Goal: Task Accomplishment & Management: Book appointment/travel/reservation

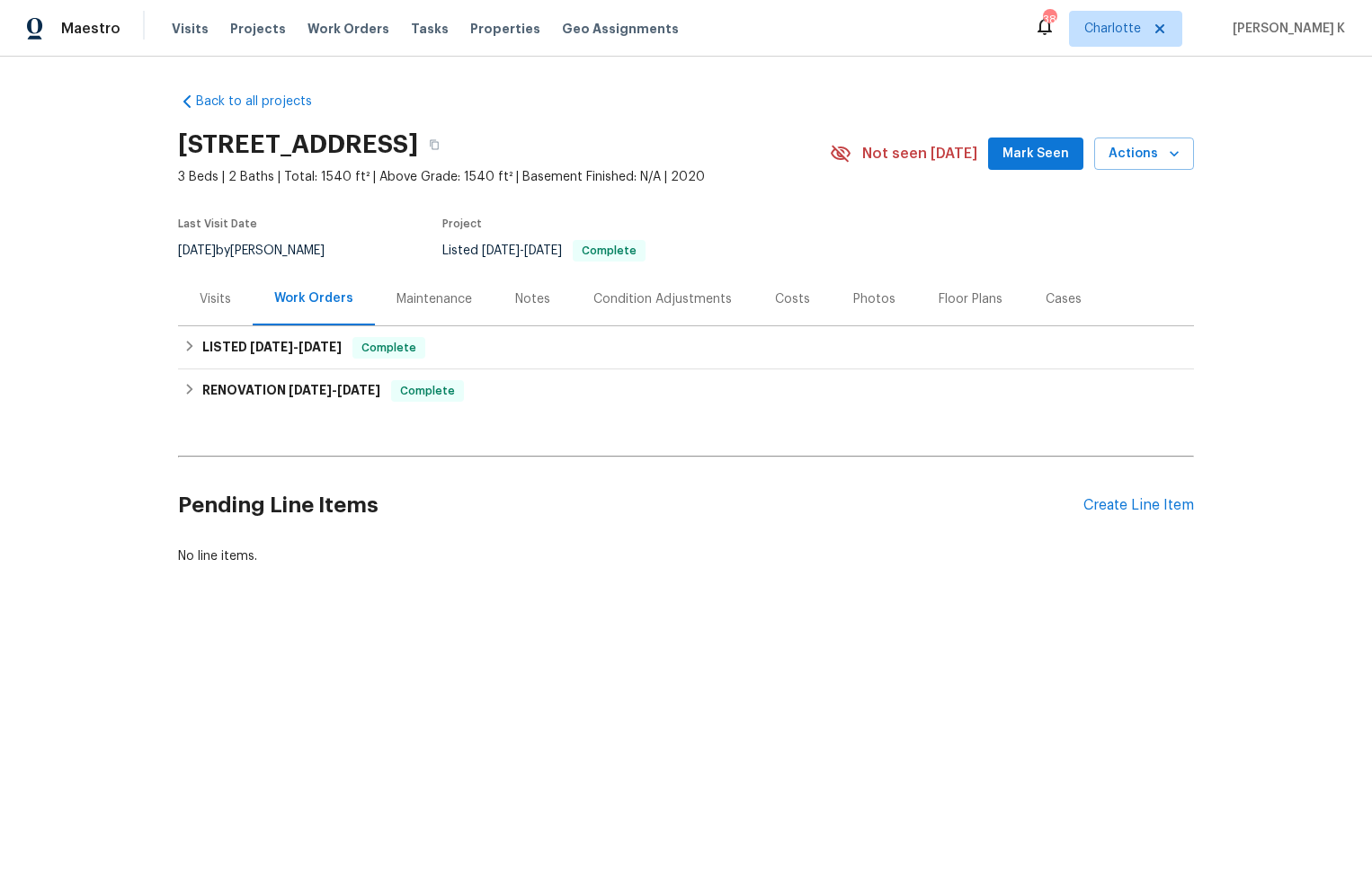
click at [213, 300] on div "Visits" at bounding box center [215, 299] width 31 height 18
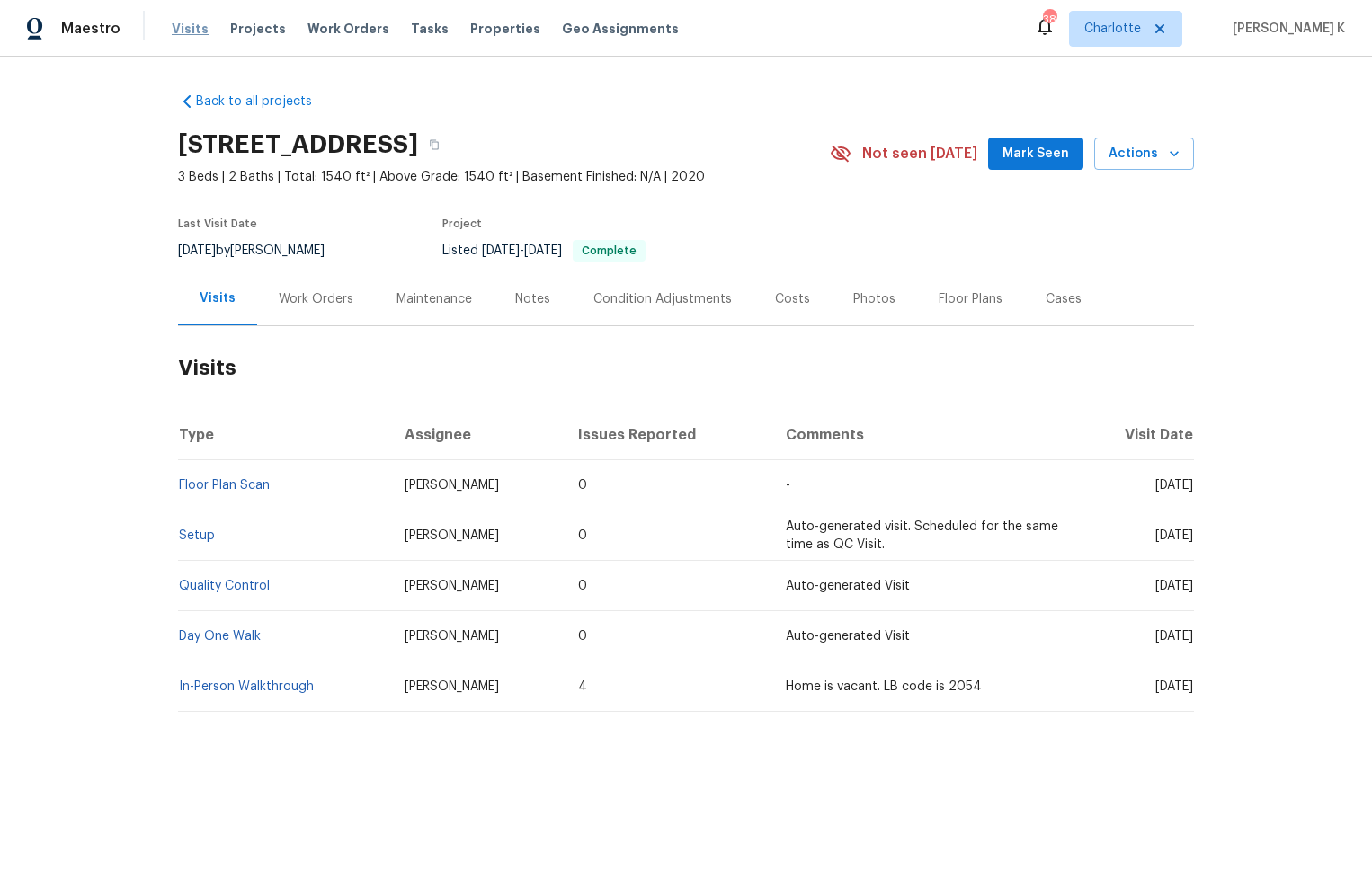
click at [197, 26] on span "Visits" at bounding box center [191, 28] width 37 height 18
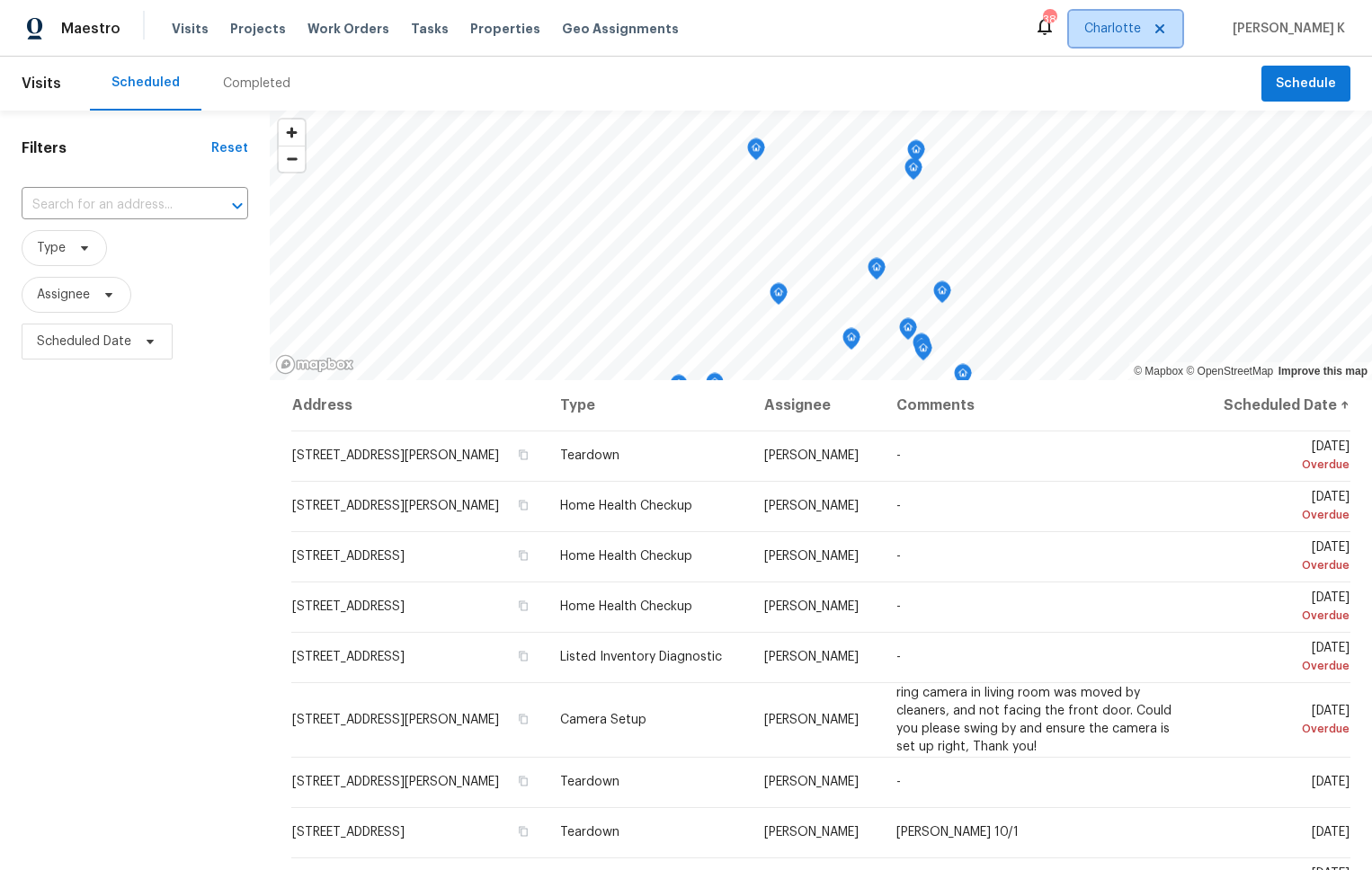
click at [936, 23] on span "Charlotte" at bounding box center [1126, 28] width 113 height 36
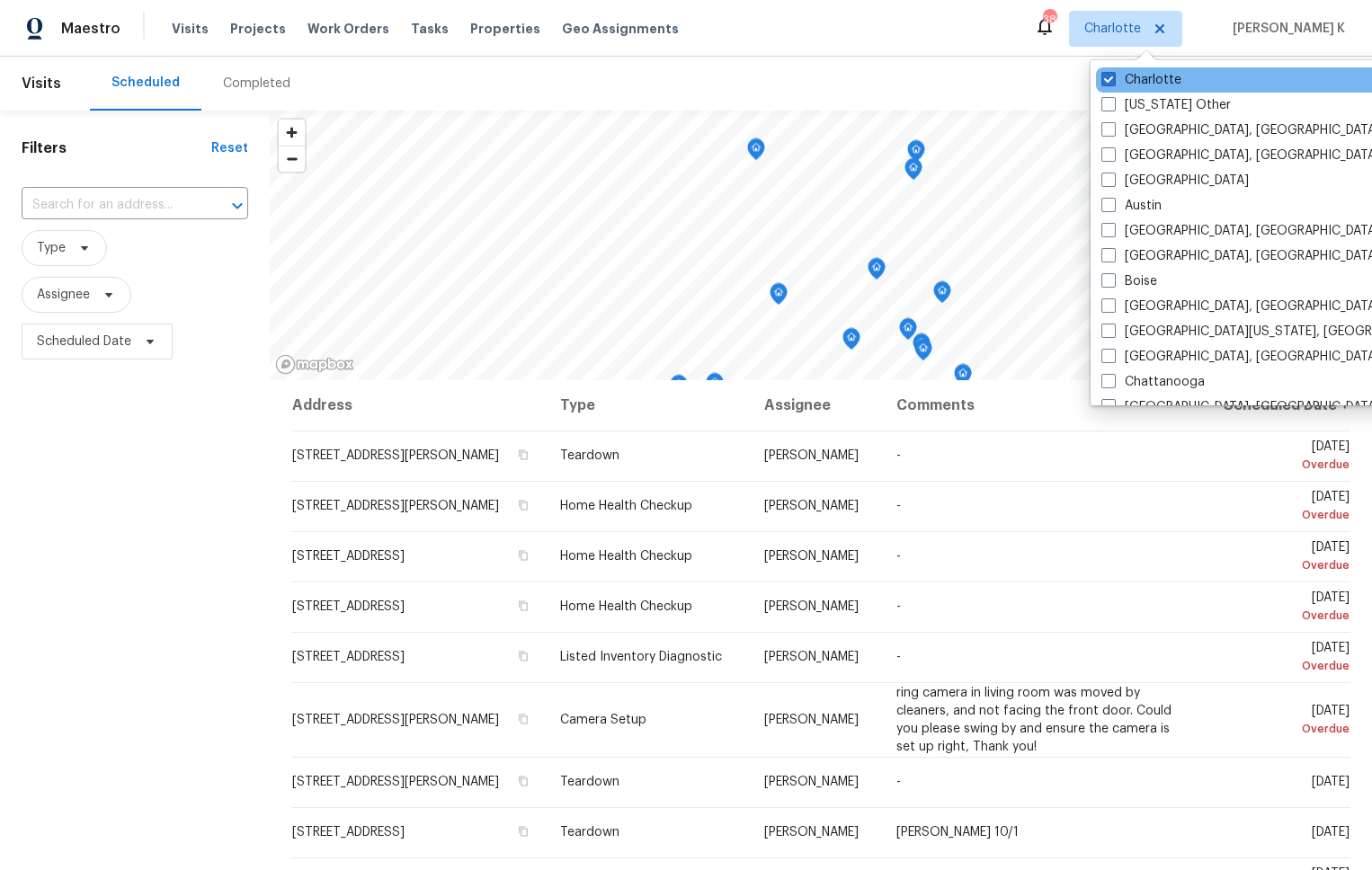
click at [936, 68] on div "Charlotte" at bounding box center [1277, 80] width 363 height 25
click at [936, 78] on span at bounding box center [1109, 79] width 15 height 15
click at [936, 78] on input "Charlotte" at bounding box center [1108, 77] width 12 height 12
checkbox input "false"
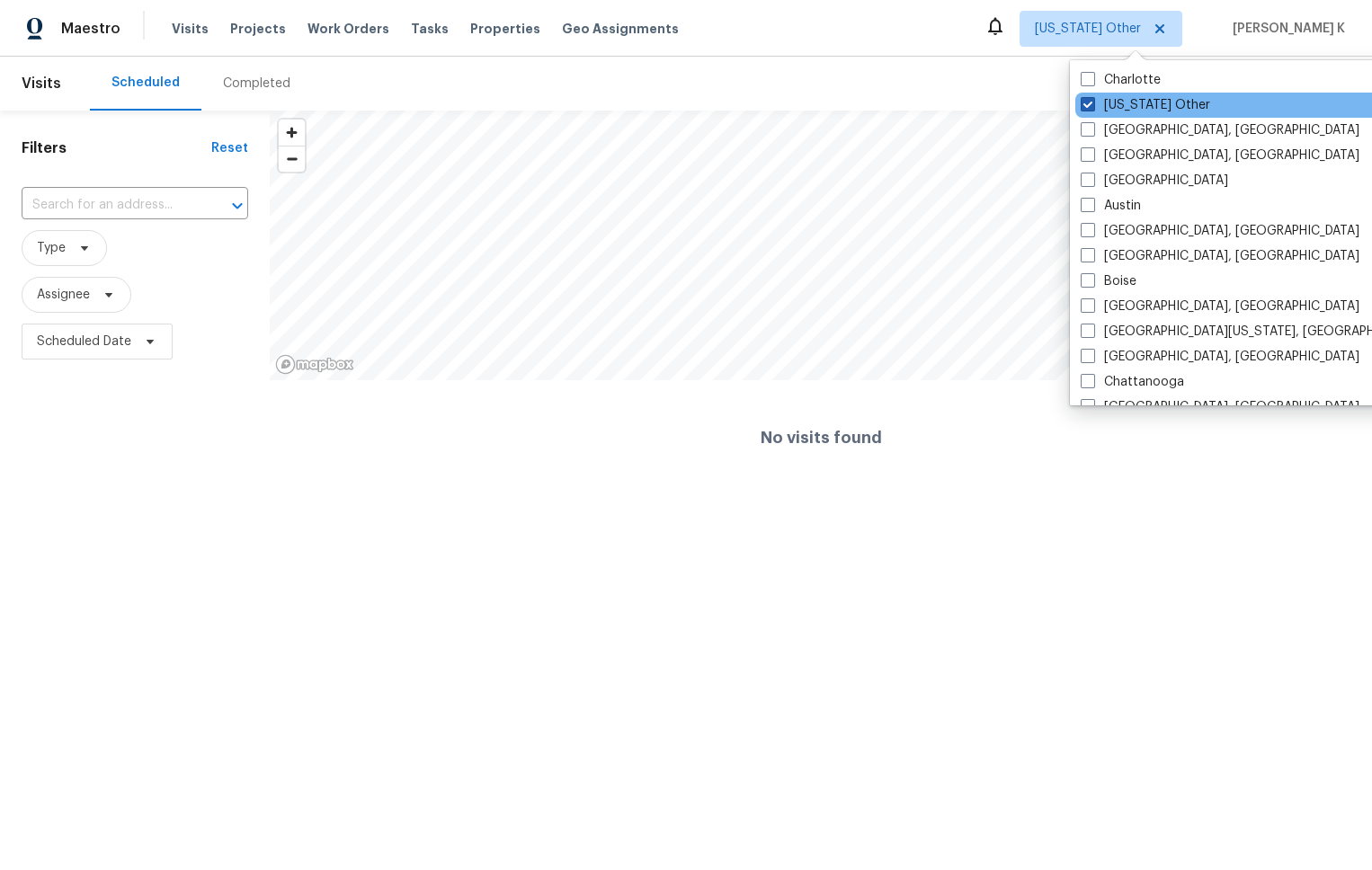
click at [936, 96] on label "[US_STATE] Other" at bounding box center [1145, 105] width 129 height 18
click at [936, 96] on input "[US_STATE] Other" at bounding box center [1086, 102] width 12 height 12
click at [936, 101] on span at bounding box center [1087, 104] width 15 height 15
click at [936, 101] on input "[US_STATE] Other" at bounding box center [1086, 102] width 12 height 12
click at [936, 101] on span at bounding box center [1087, 104] width 15 height 15
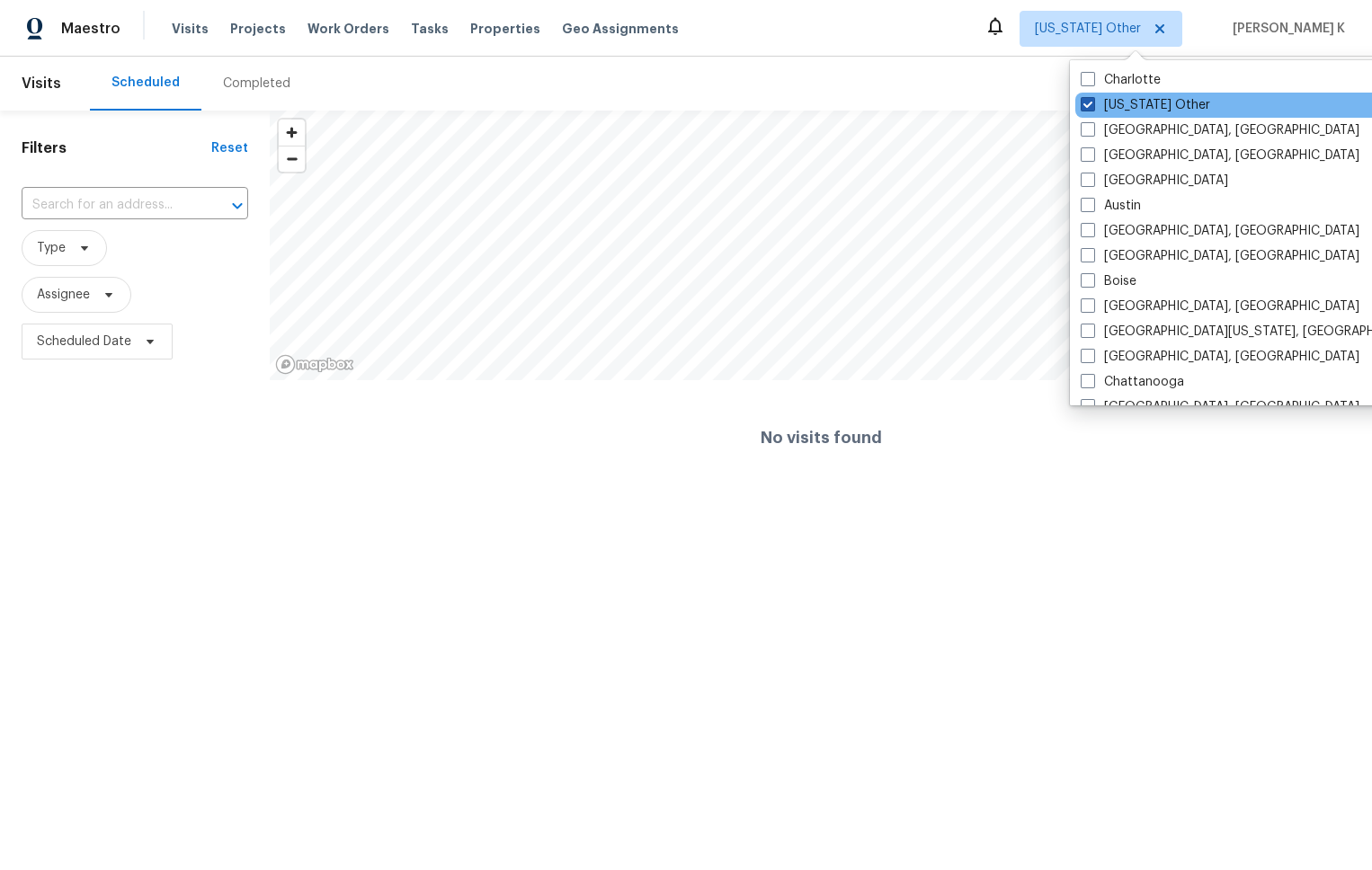
click at [936, 101] on input "[US_STATE] Other" at bounding box center [1086, 102] width 12 height 12
checkbox input "true"
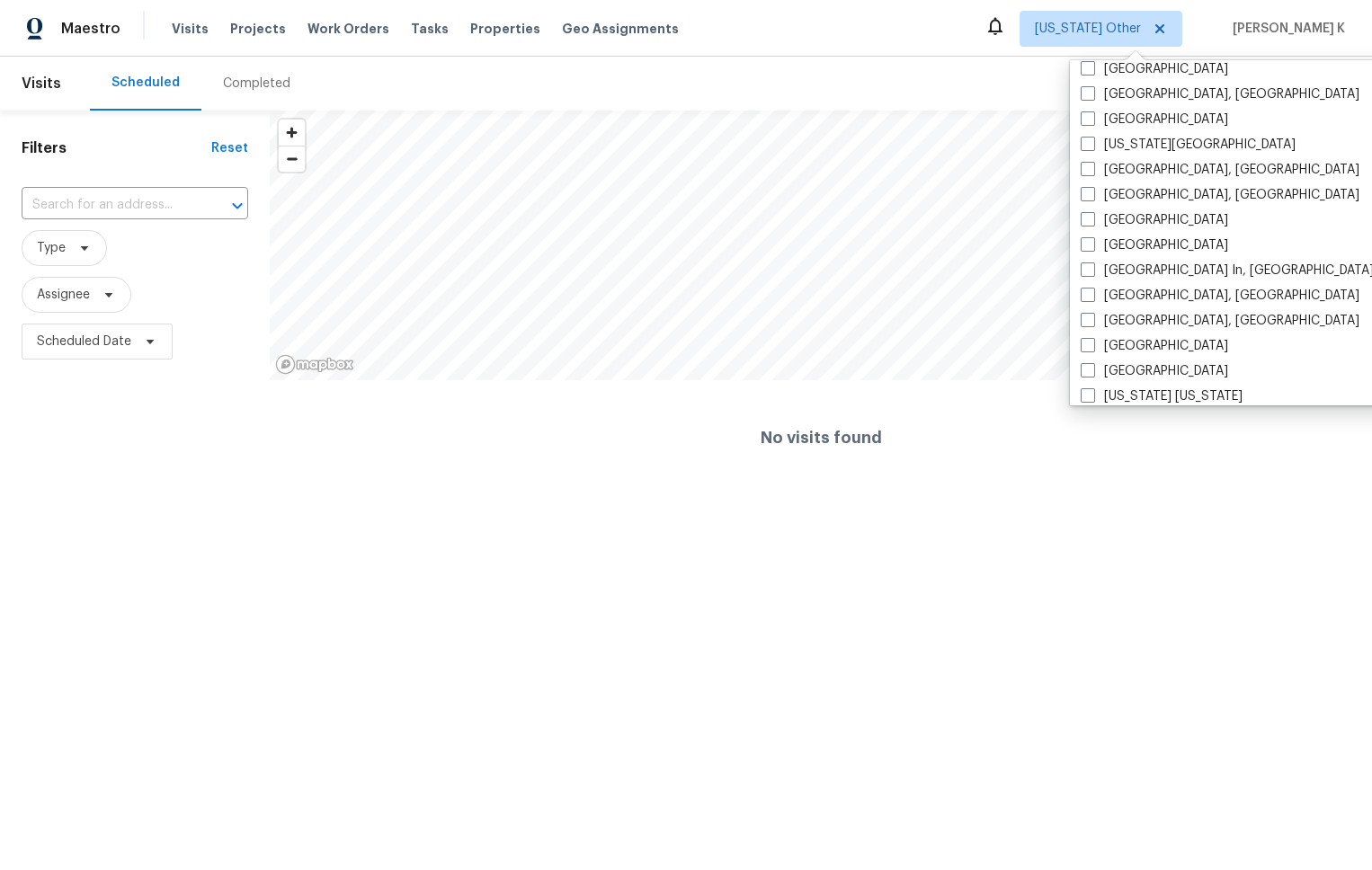
scroll to position [1230, 0]
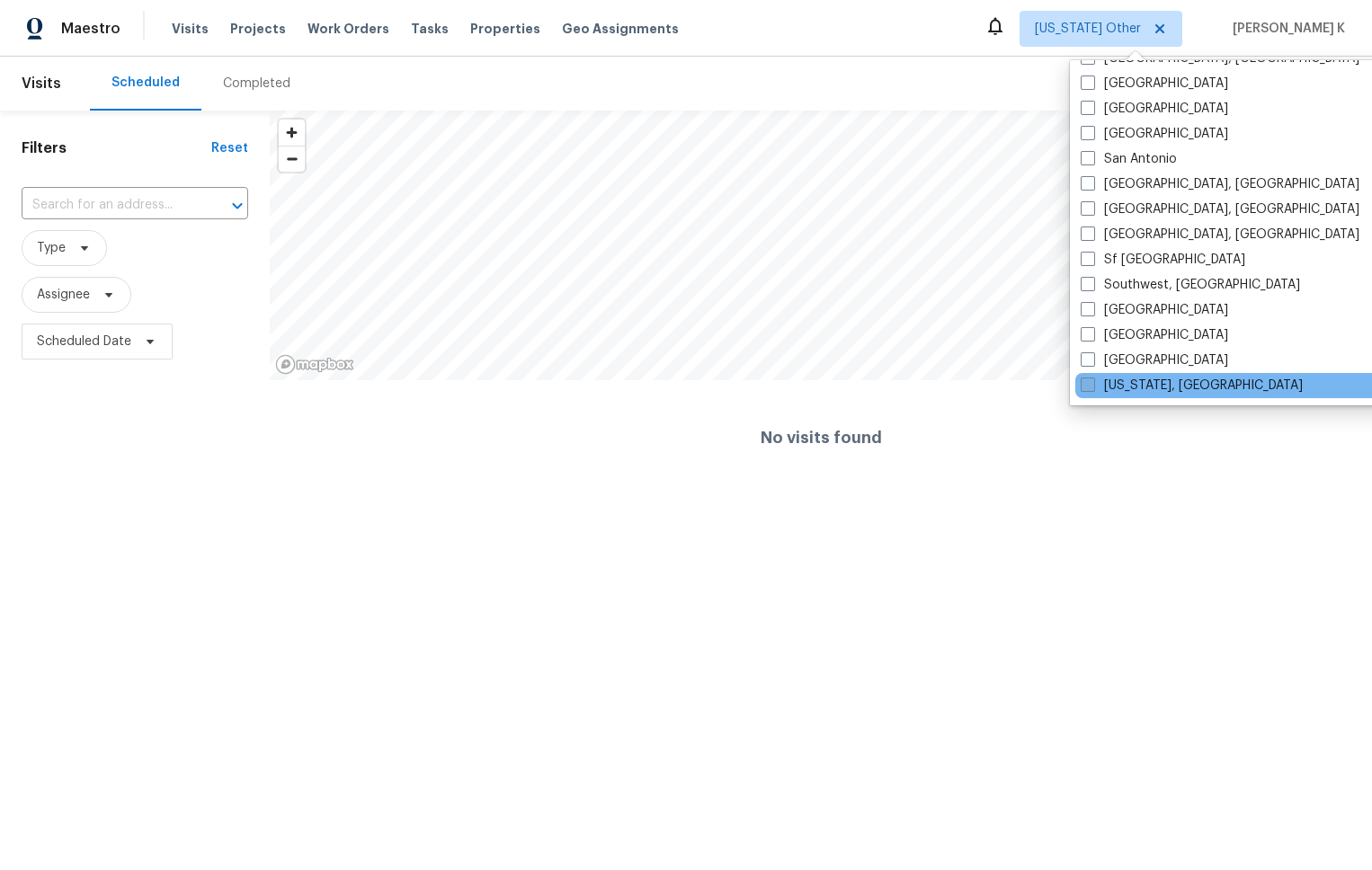
click at [936, 380] on label "[US_STATE], [GEOGRAPHIC_DATA]" at bounding box center [1191, 385] width 222 height 18
click at [936, 380] on input "[US_STATE], [GEOGRAPHIC_DATA]" at bounding box center [1086, 382] width 12 height 12
checkbox input "true"
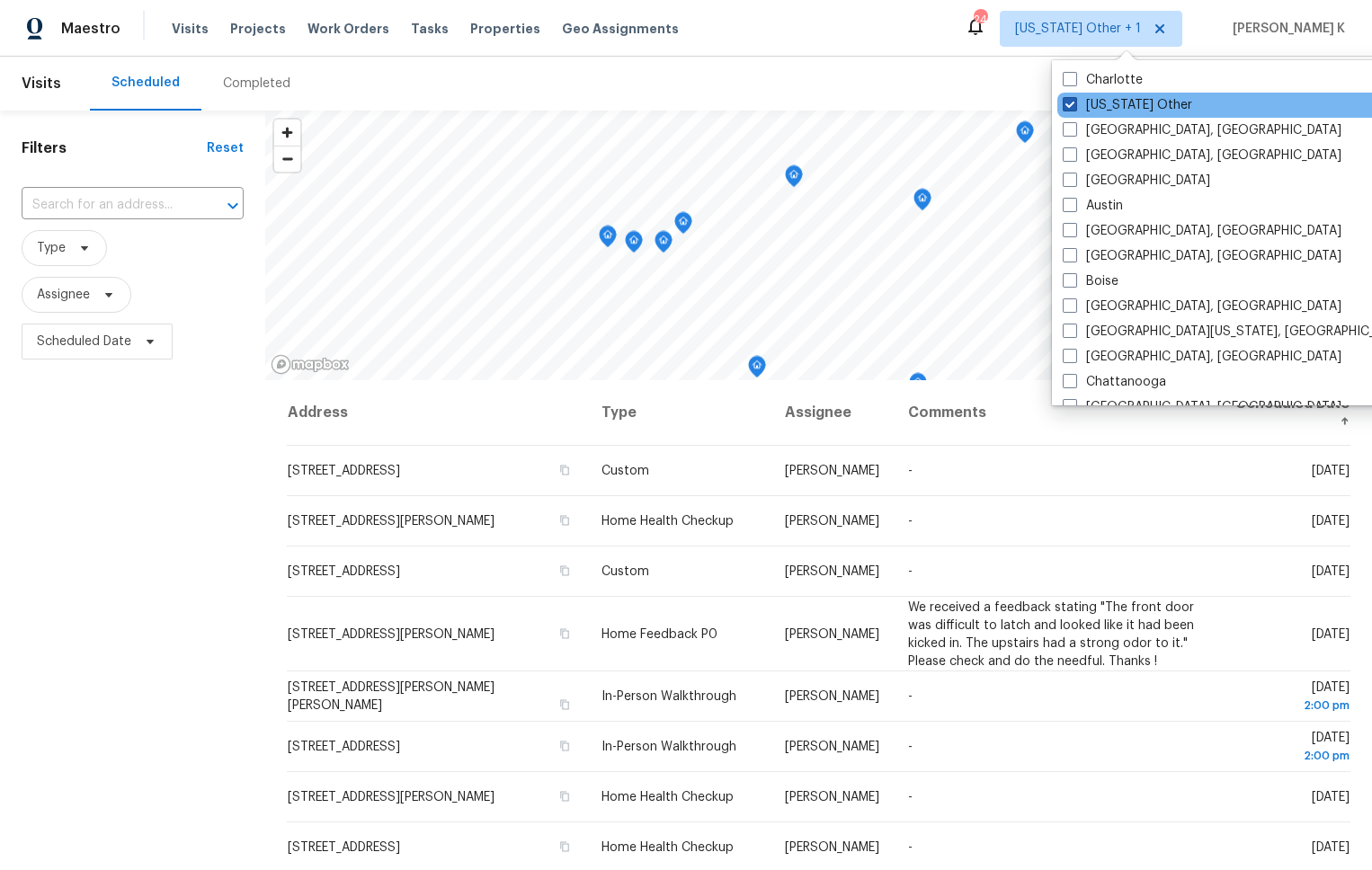
click at [936, 103] on label "[US_STATE] Other" at bounding box center [1128, 105] width 129 height 18
click at [936, 103] on input "[US_STATE] Other" at bounding box center [1069, 102] width 12 height 12
checkbox input "false"
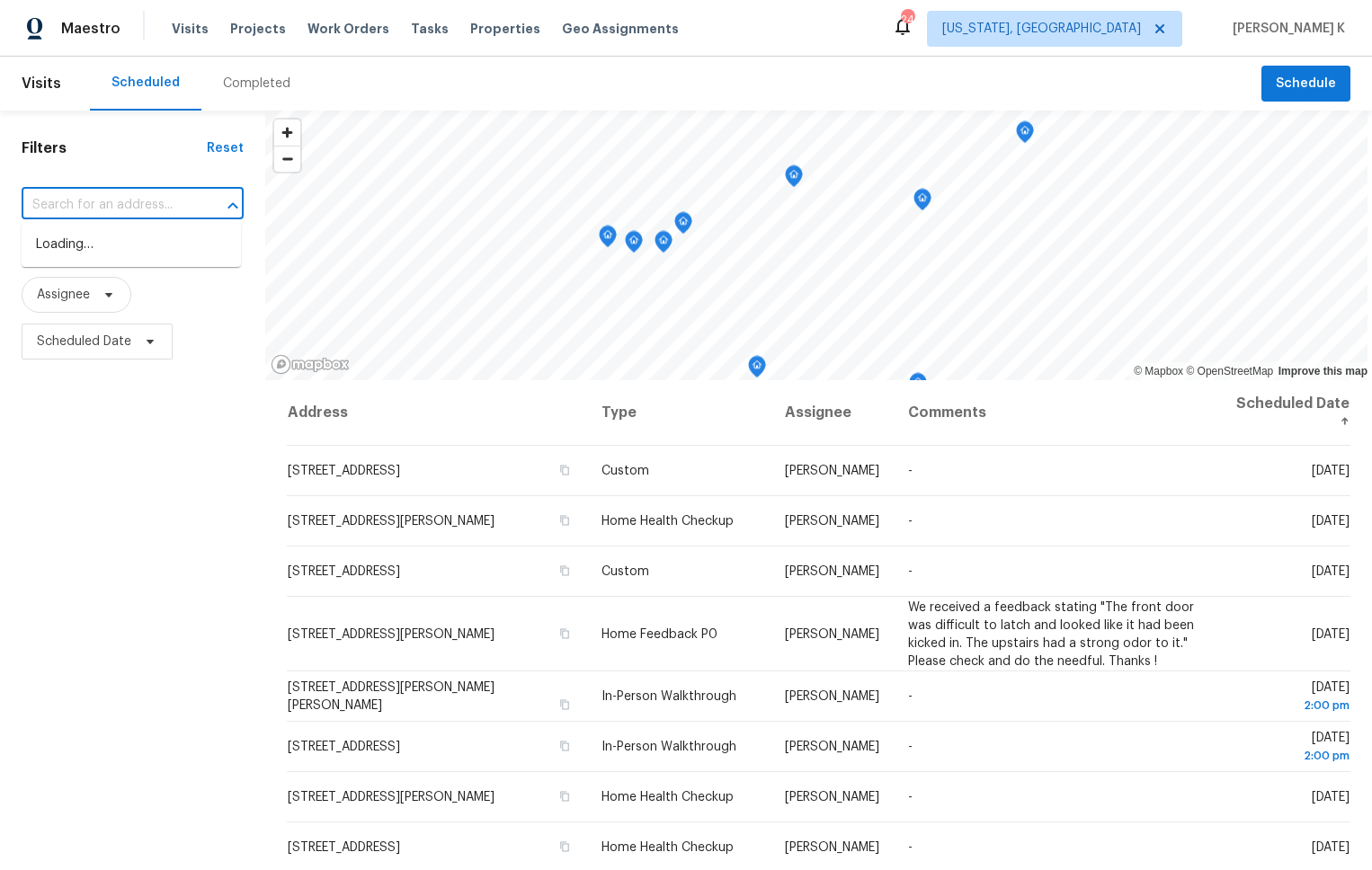
click at [187, 198] on input "text" at bounding box center [108, 205] width 172 height 28
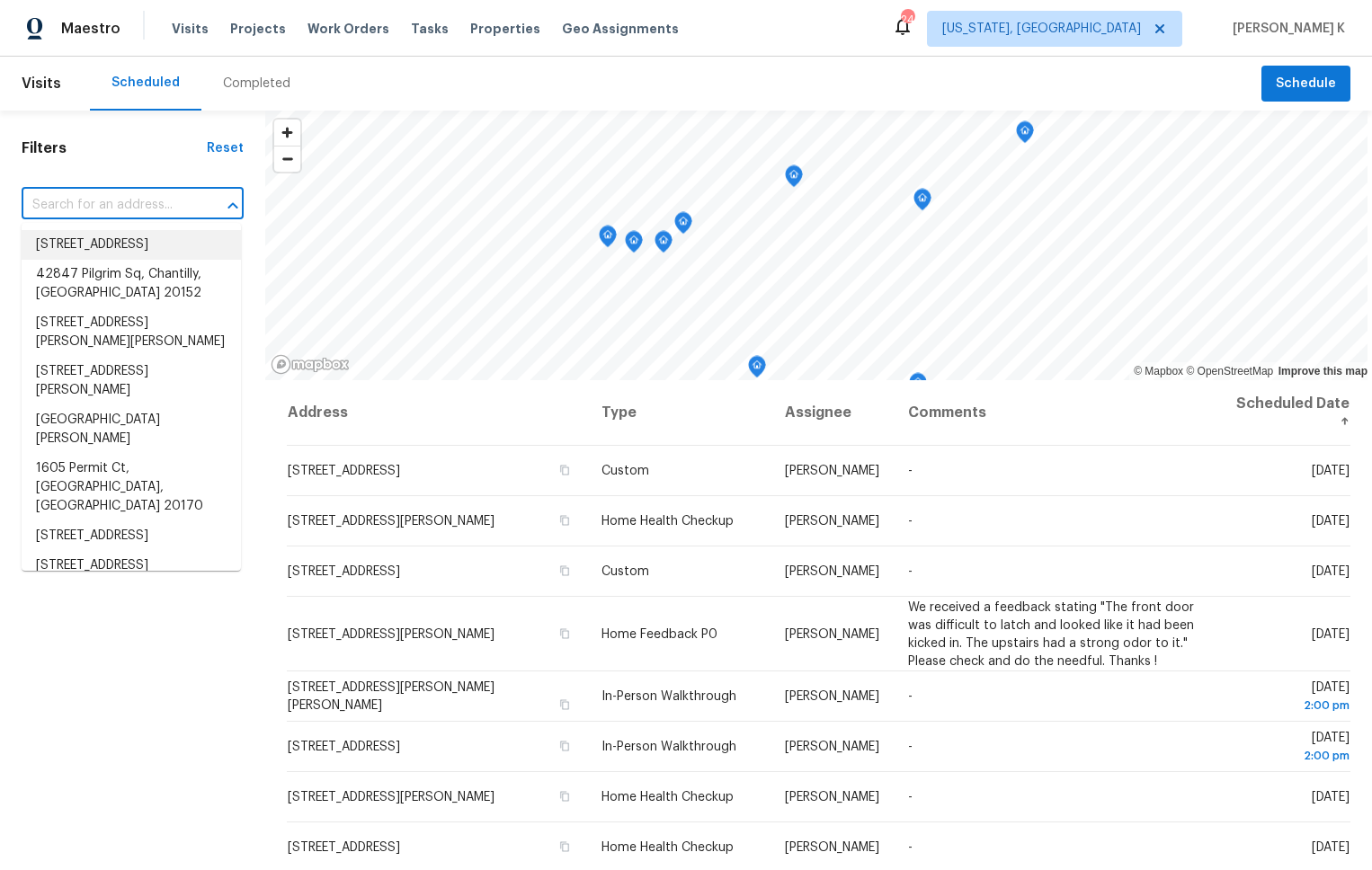
paste input "[STREET_ADDRESS]"
type input "[STREET_ADDRESS]"
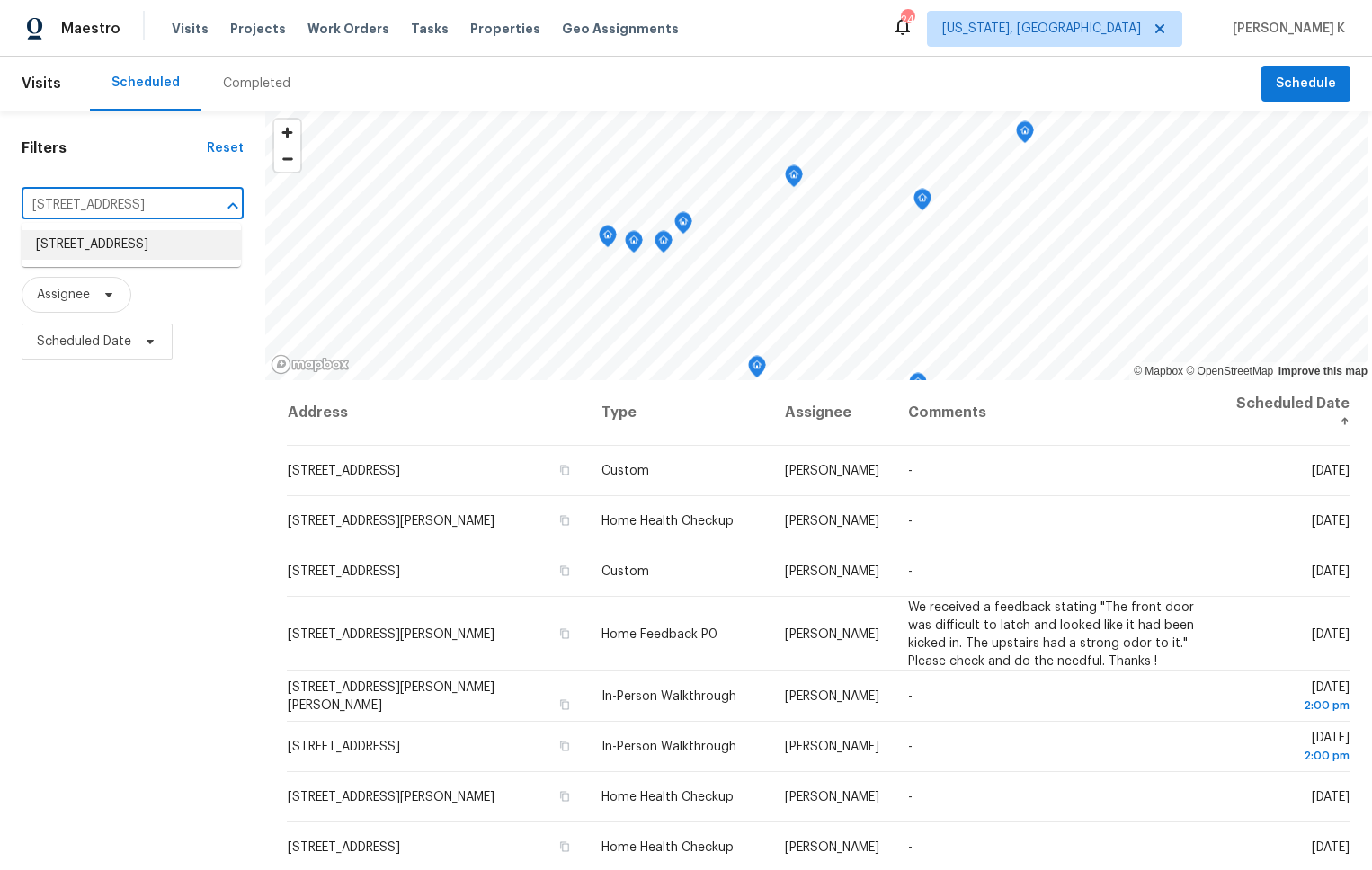
click at [141, 234] on li "[STREET_ADDRESS]" at bounding box center [131, 244] width 219 height 29
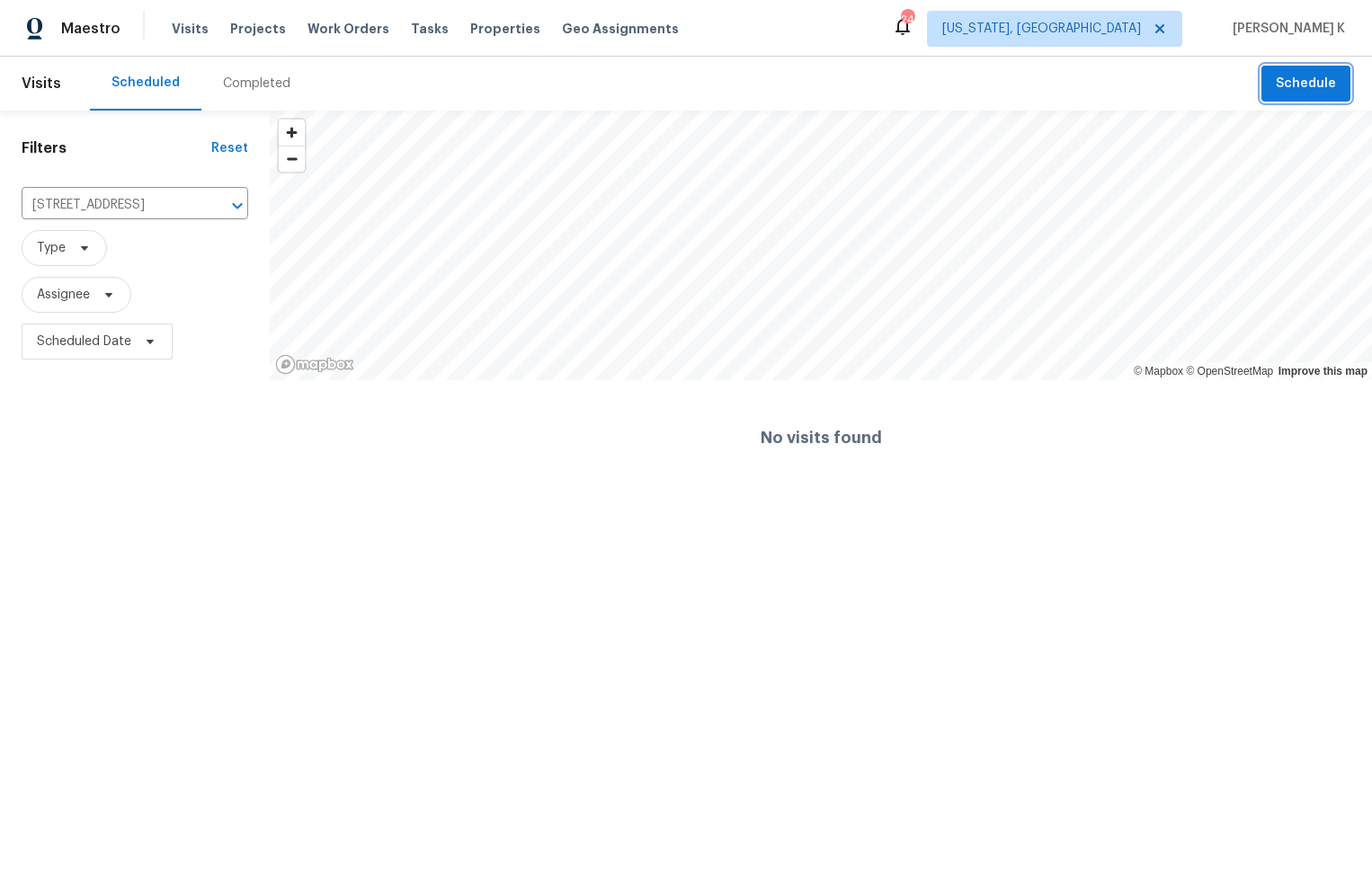
click at [936, 80] on span "Schedule" at bounding box center [1306, 83] width 61 height 22
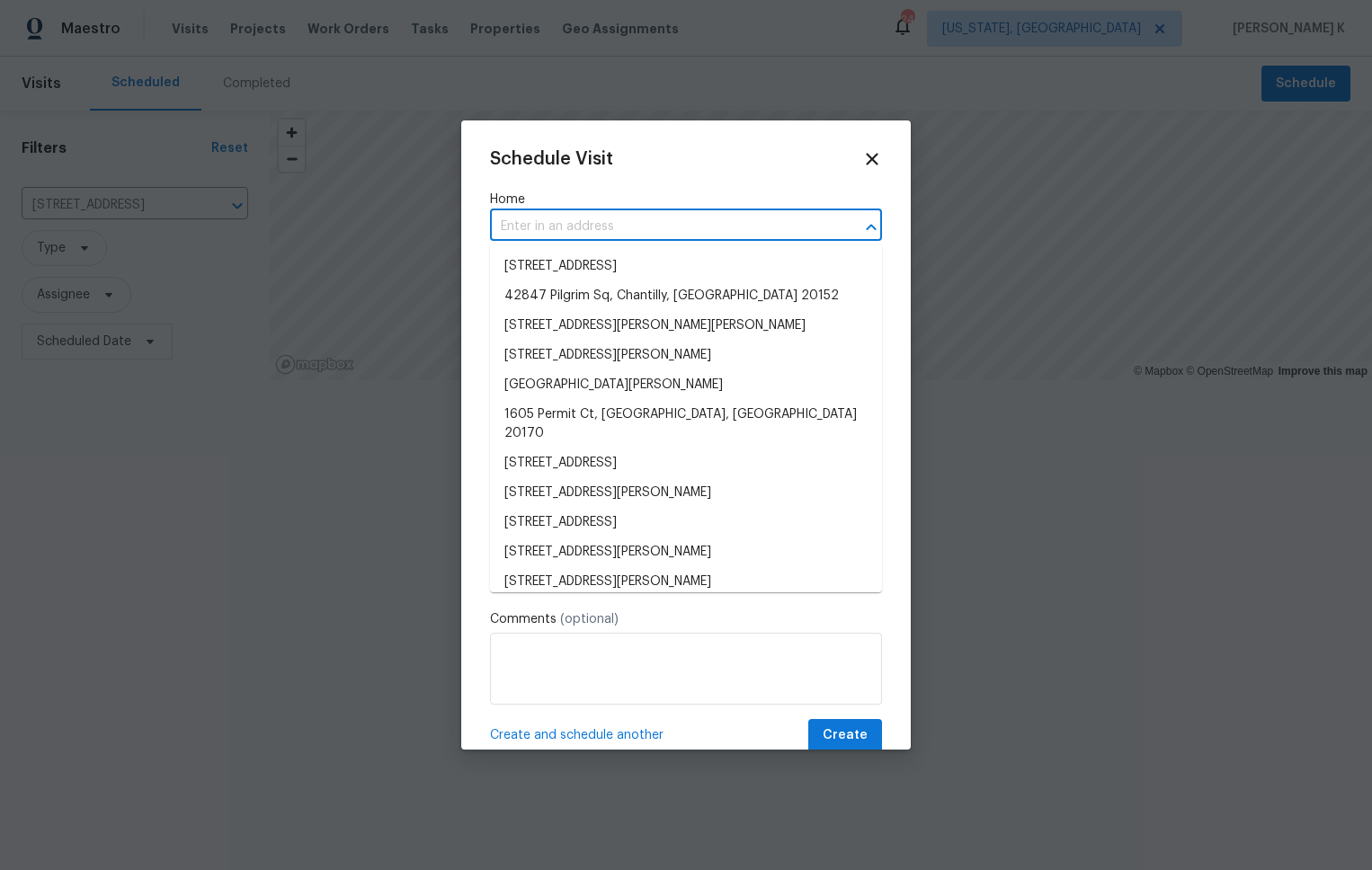
click at [636, 226] on input "text" at bounding box center [660, 227] width 341 height 28
paste input "[STREET_ADDRESS]"
type input "[STREET_ADDRESS]"
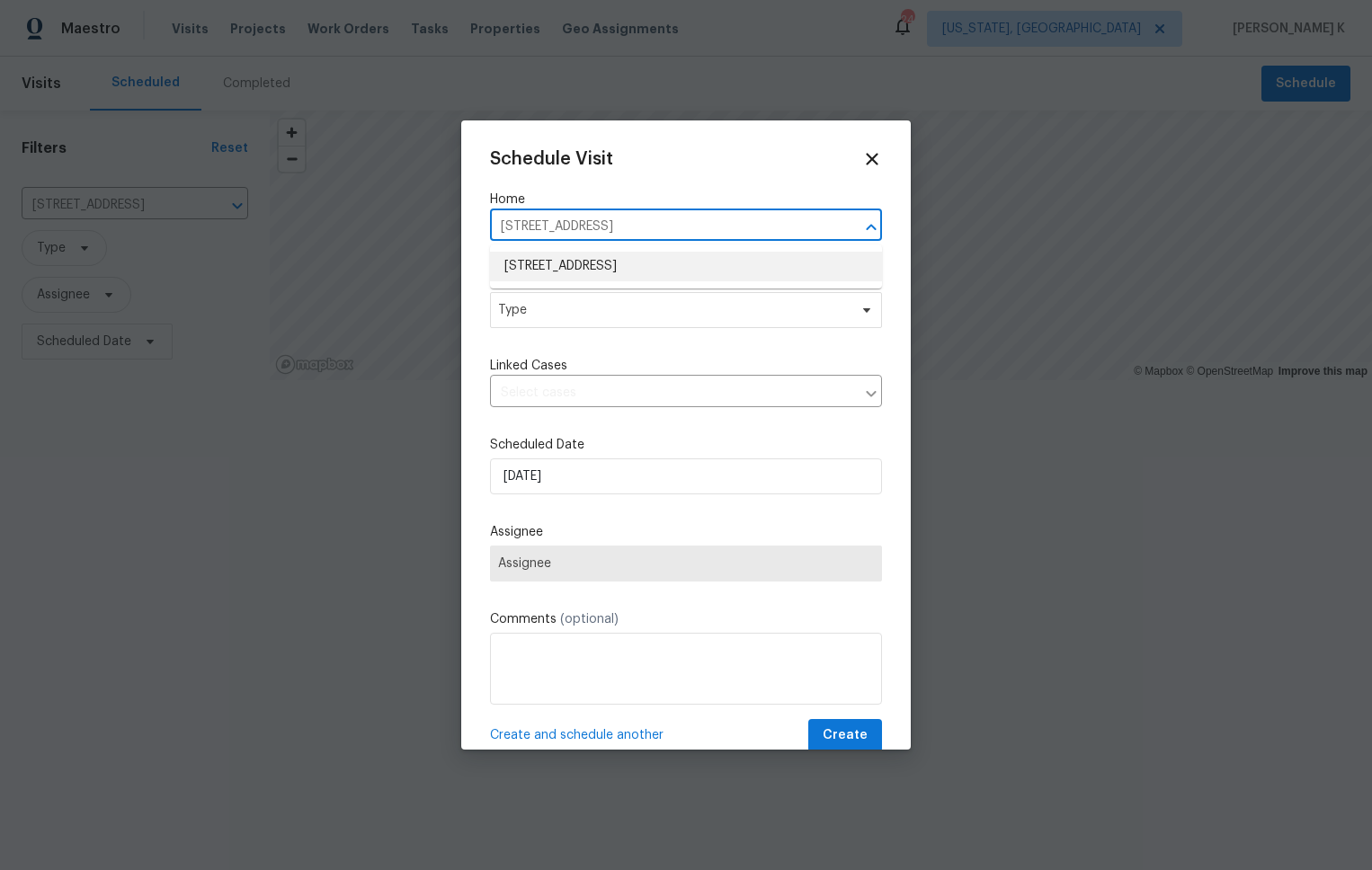
click at [622, 254] on li "[STREET_ADDRESS]" at bounding box center [686, 266] width 392 height 29
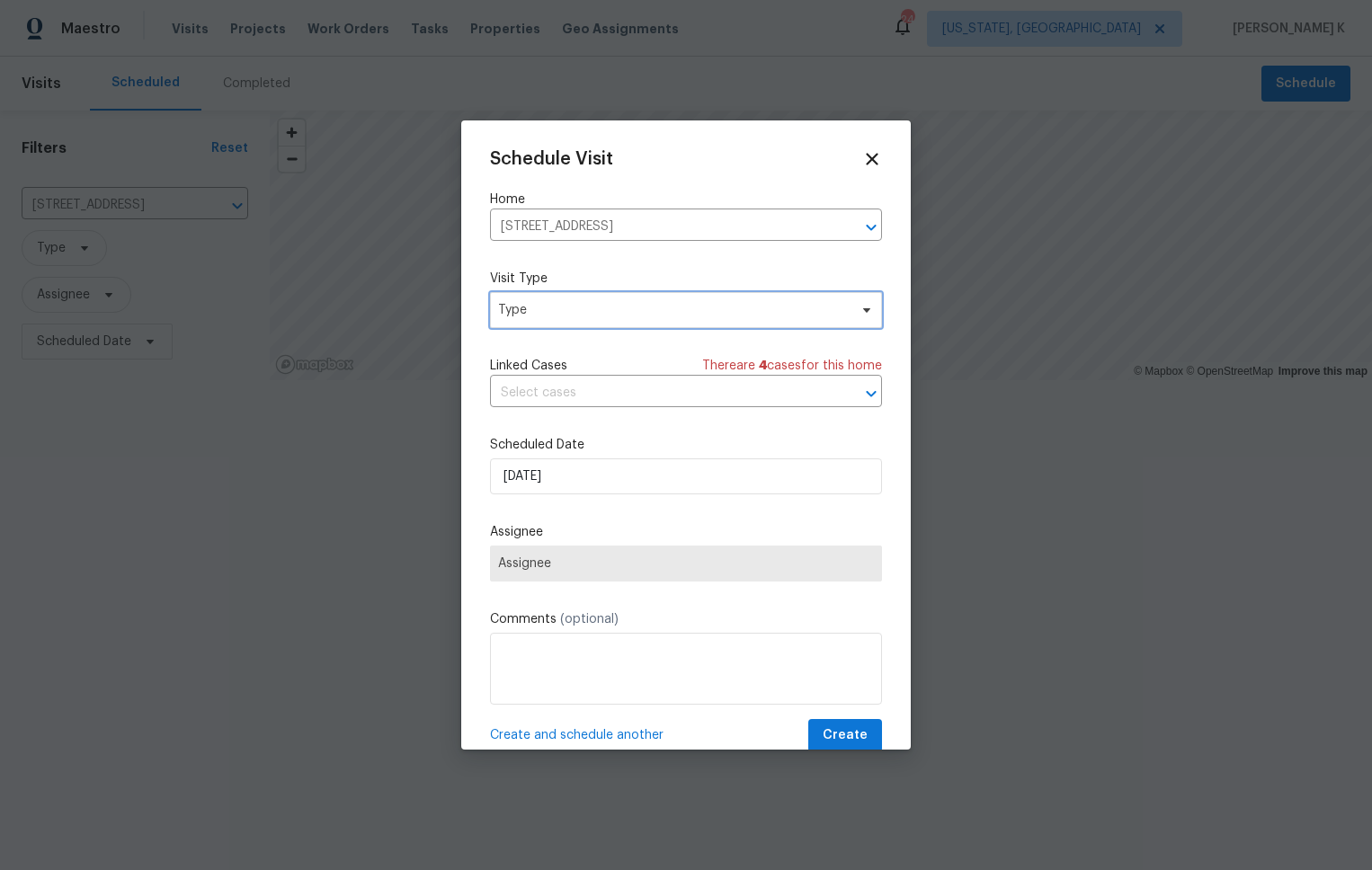
click at [608, 308] on span "Type" at bounding box center [673, 310] width 350 height 18
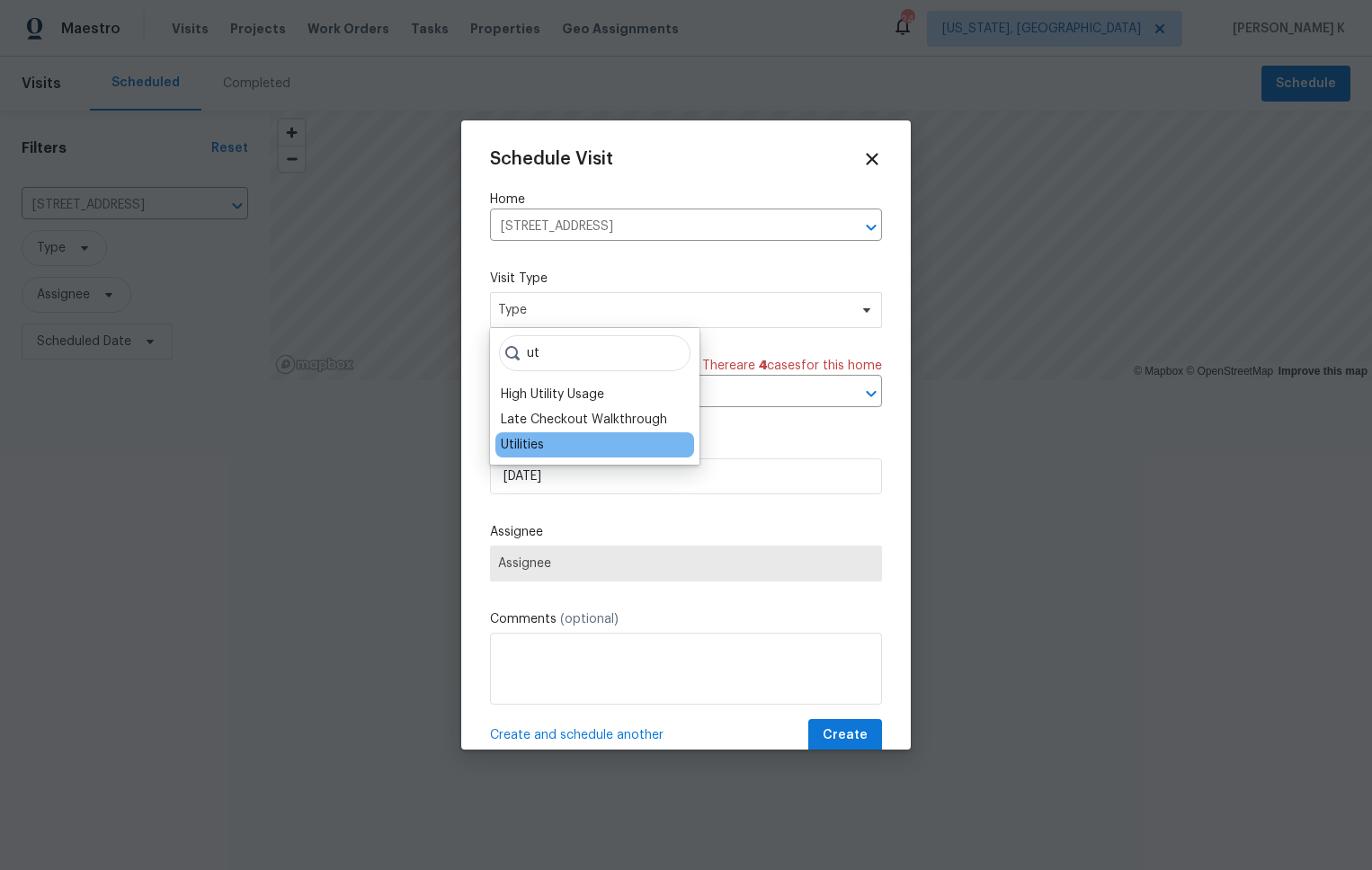
type input "ut"
click at [588, 450] on div "Utilities" at bounding box center [595, 445] width 199 height 25
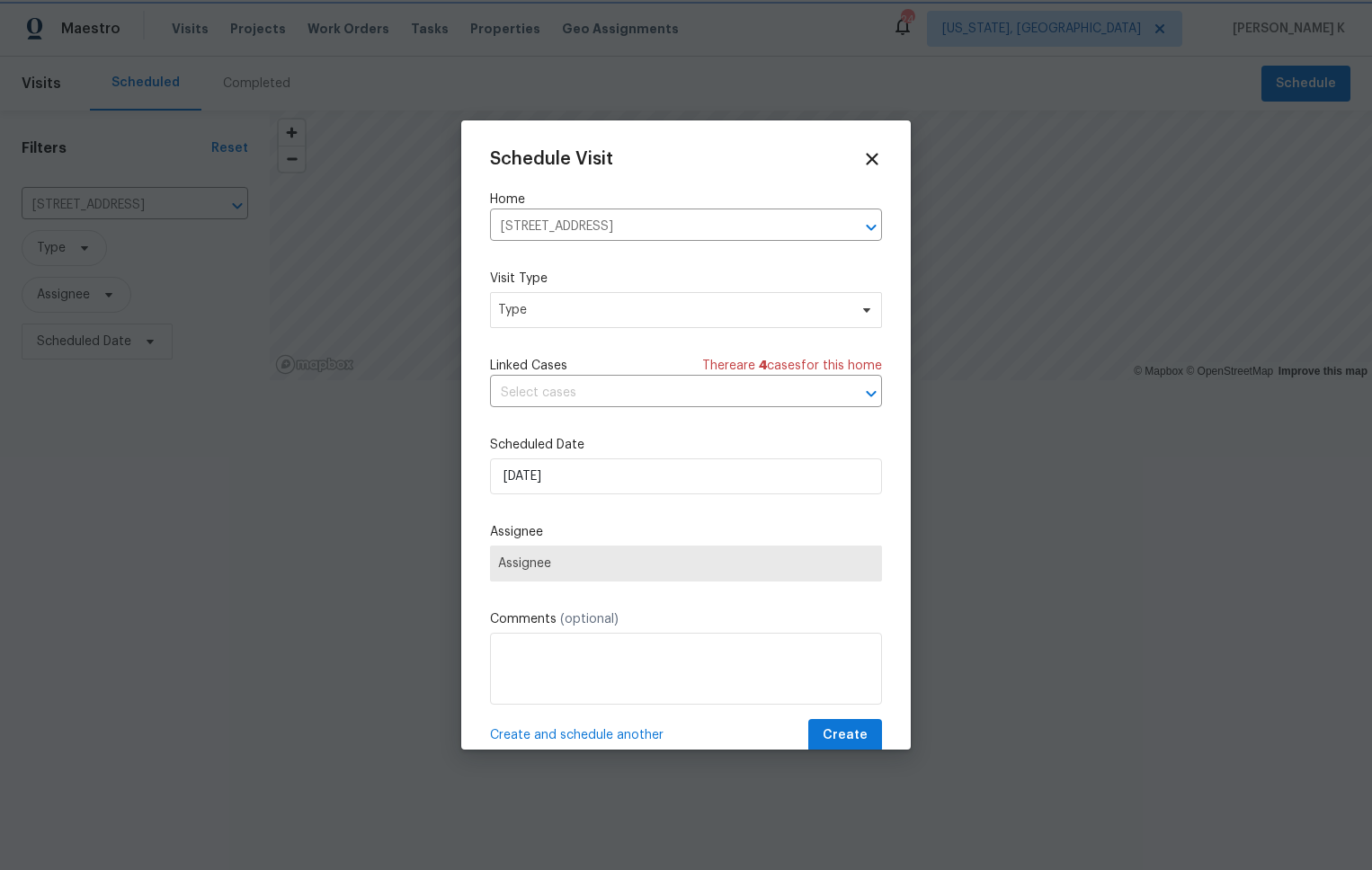
click at [775, 424] on div "Schedule Visit Home [STREET_ADDRESS] ​ Visit Type Type Linked Cases There are 4…" at bounding box center [686, 451] width 392 height 603
click at [621, 320] on span "Type" at bounding box center [686, 310] width 392 height 36
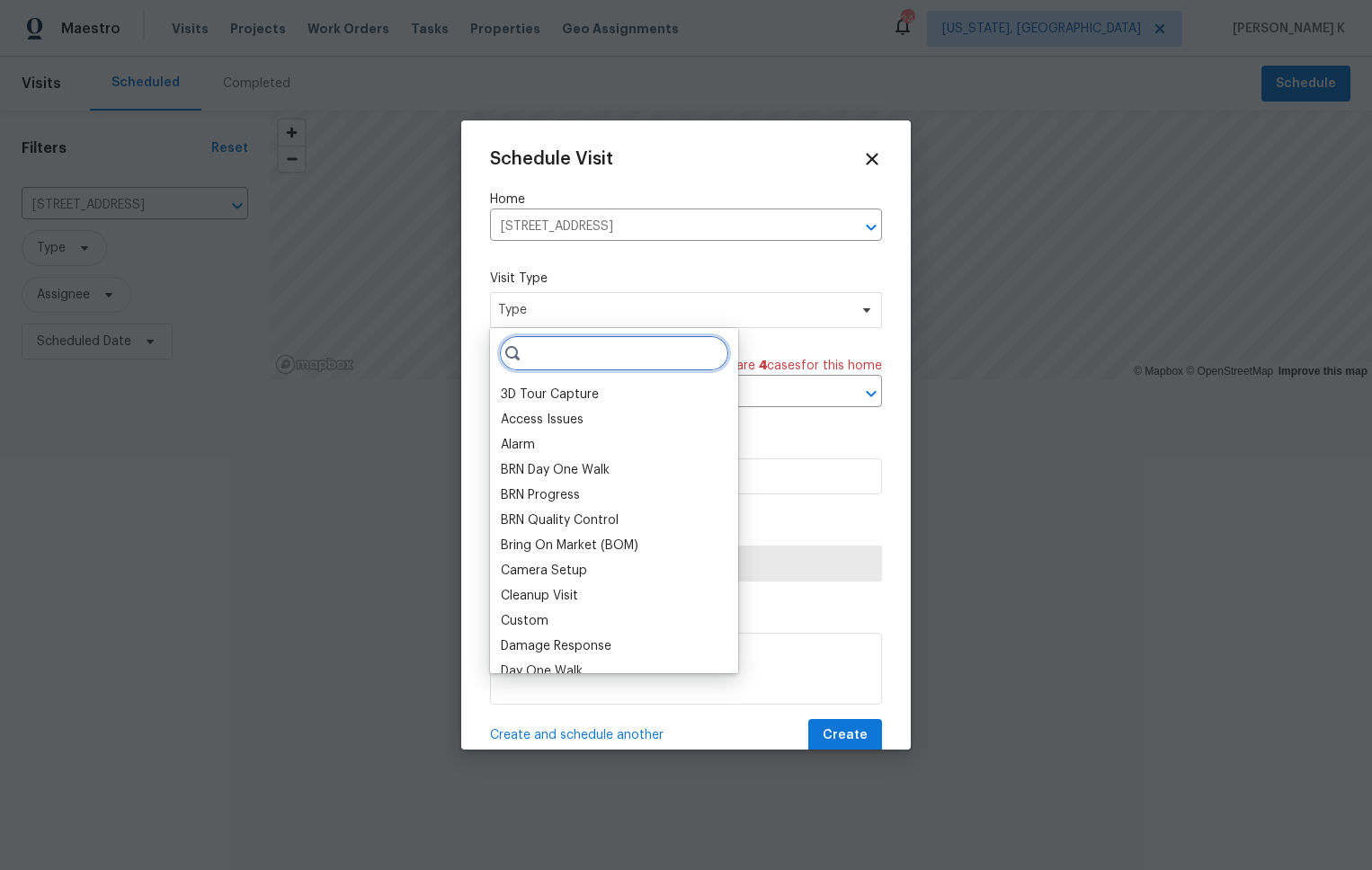
click at [621, 347] on input "search" at bounding box center [613, 353] width 230 height 36
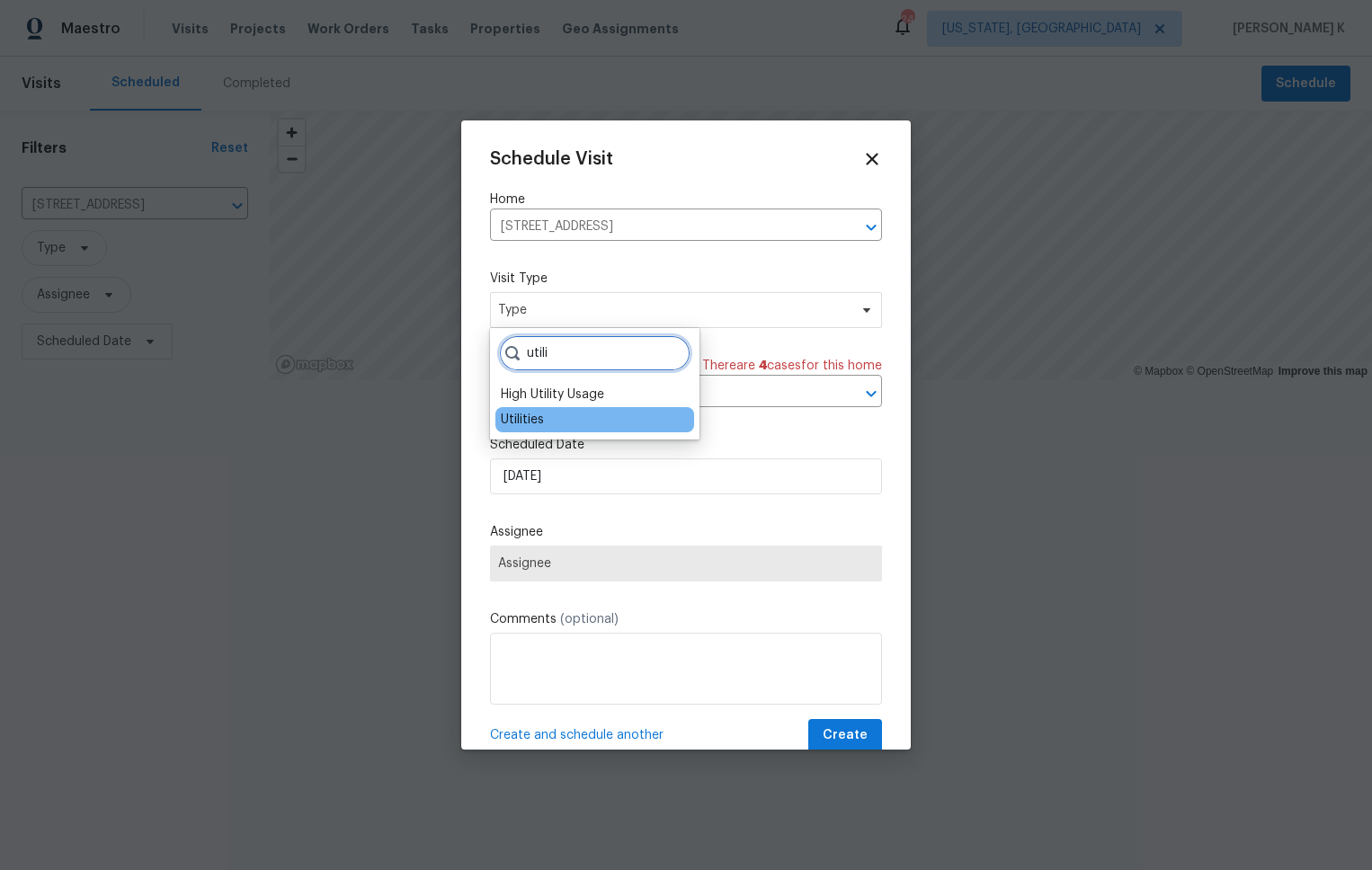
type input "utili"
click at [571, 419] on div "Utilities" at bounding box center [595, 420] width 199 height 25
click at [513, 416] on div "Utilities" at bounding box center [522, 419] width 43 height 18
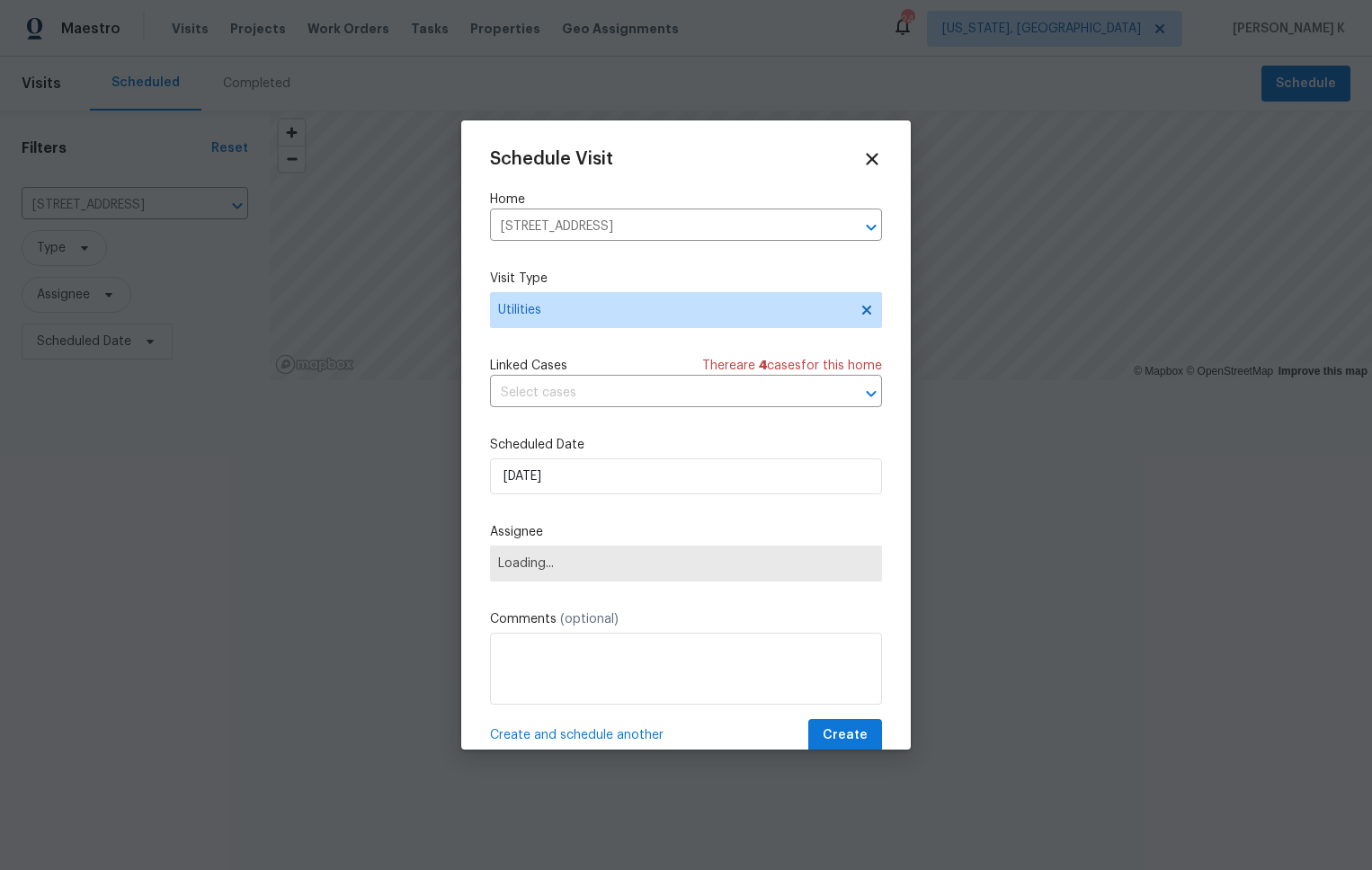
click at [513, 416] on div "Schedule Visit Home [STREET_ADDRESS] ​ Visit Type Utilities Linked Cases There …" at bounding box center [686, 451] width 392 height 603
click at [544, 497] on div "Schedule Visit Home [STREET_ADDRESS] ​ Visit Type Utilities Linked Cases There …" at bounding box center [686, 451] width 392 height 603
click at [537, 563] on span "Assignee" at bounding box center [674, 563] width 352 height 15
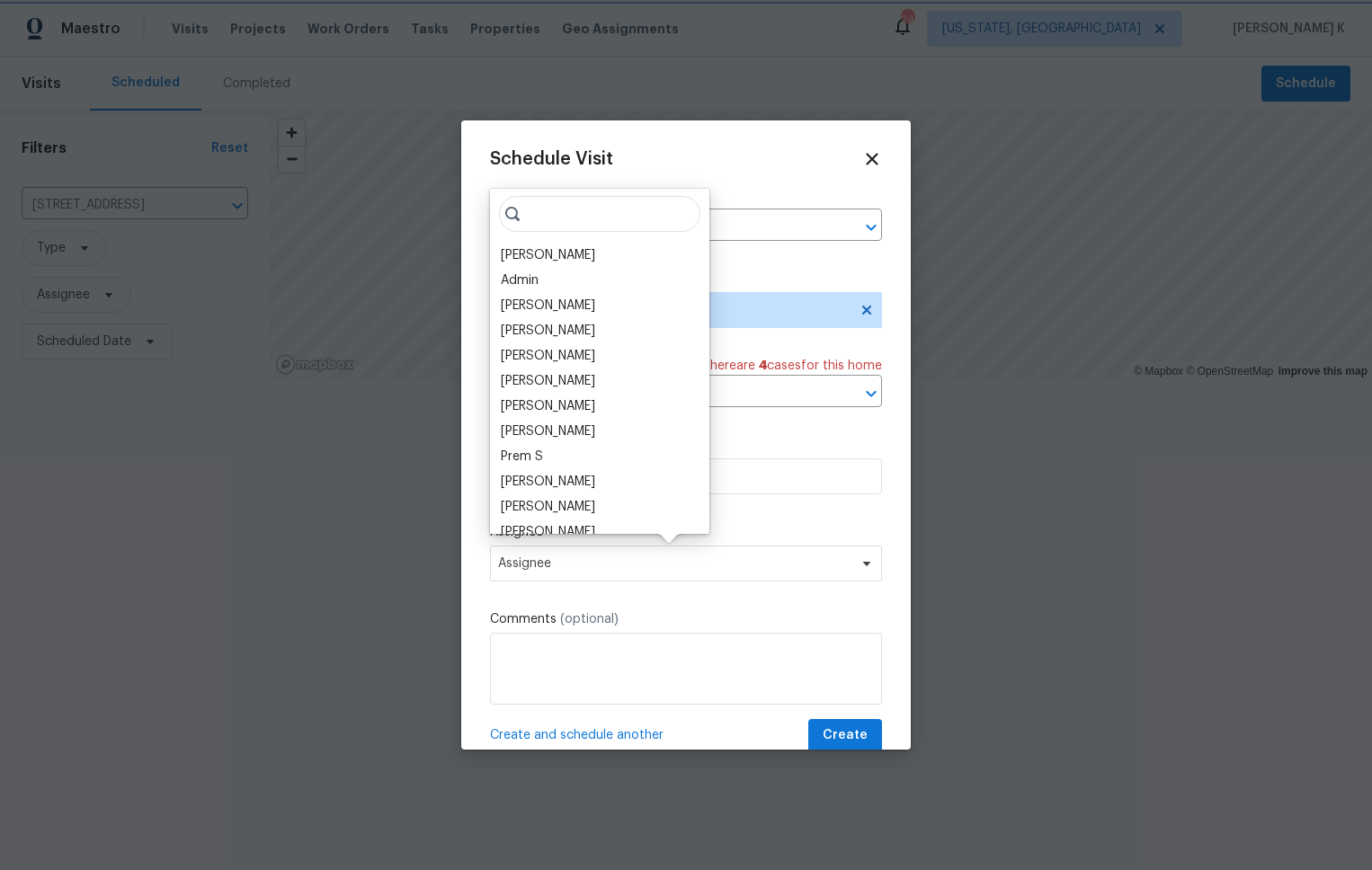
click at [537, 560] on span "Assignee" at bounding box center [674, 563] width 352 height 15
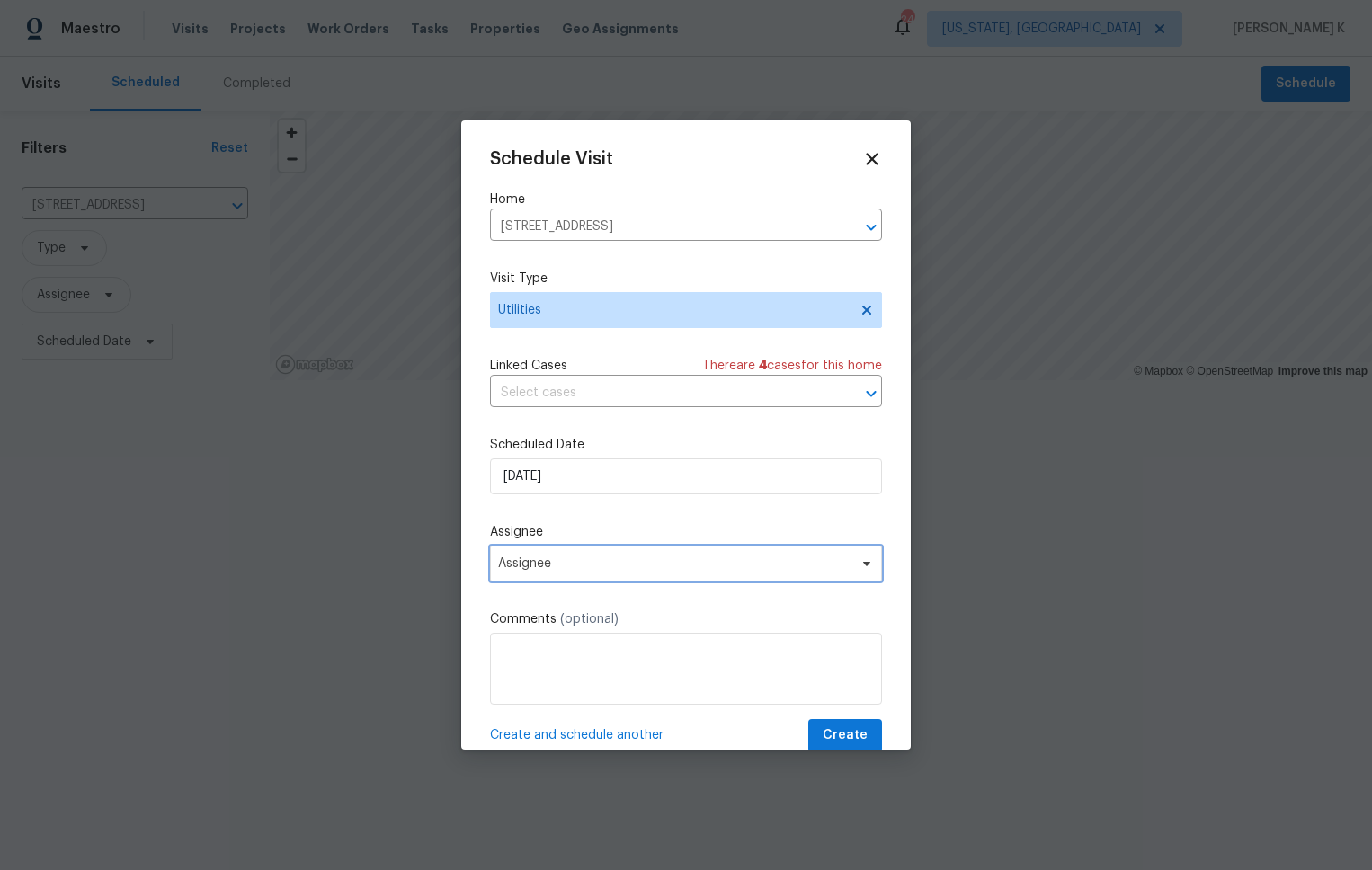
click at [541, 565] on span "Assignee" at bounding box center [674, 563] width 352 height 15
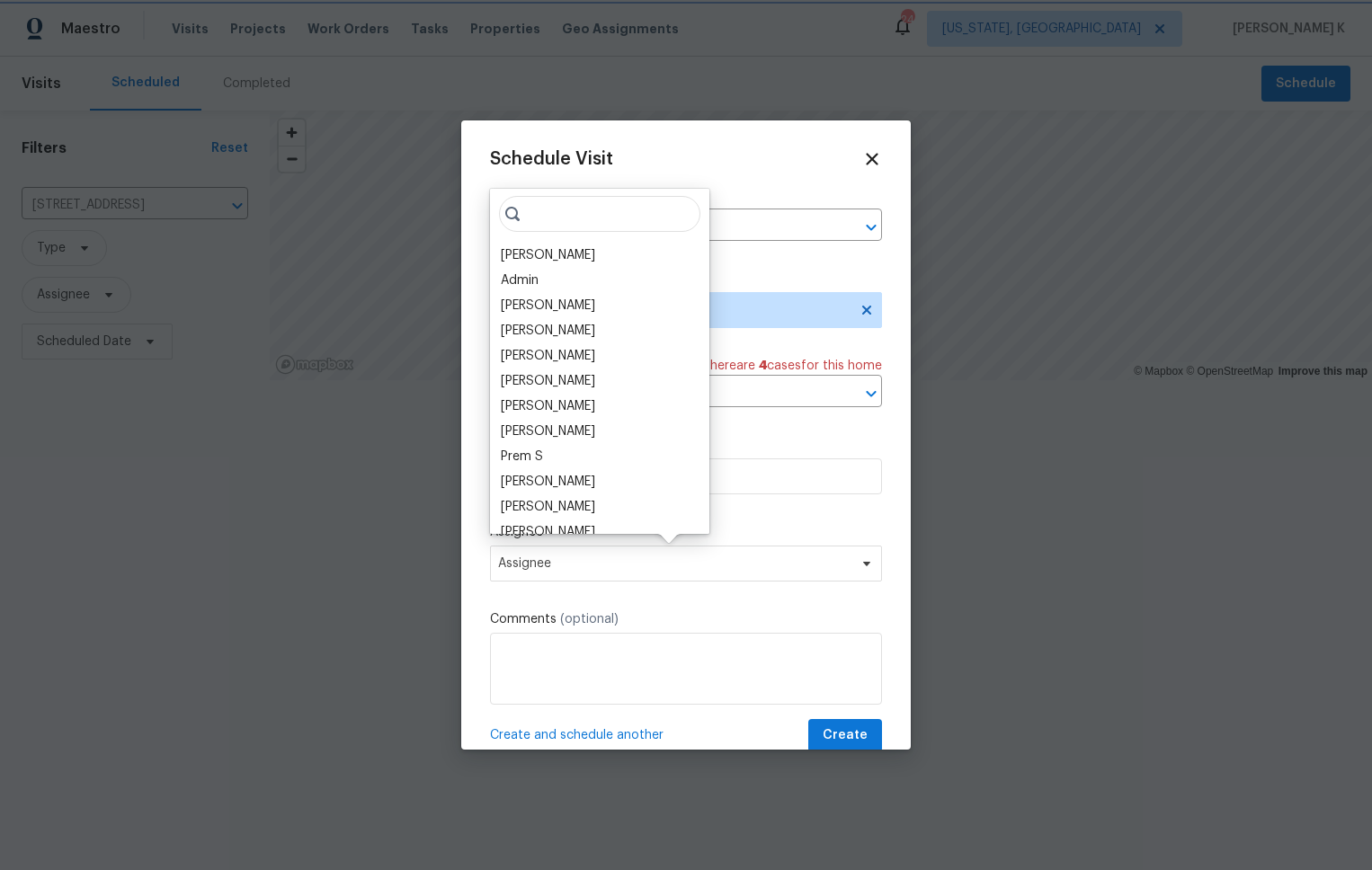
click at [690, 540] on label "Assignee" at bounding box center [686, 532] width 392 height 18
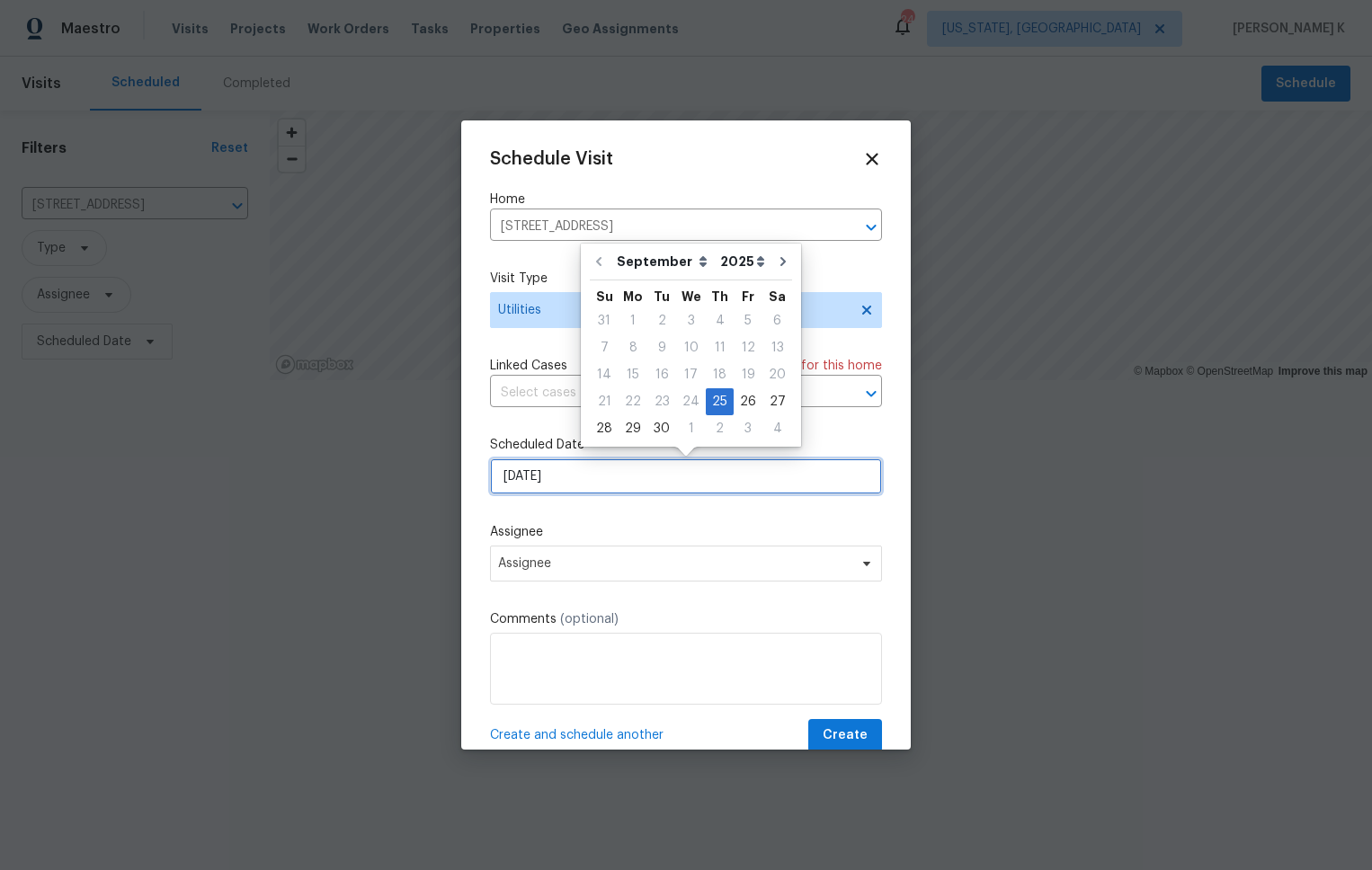
click at [647, 476] on input "[DATE]" at bounding box center [686, 476] width 392 height 36
click at [748, 400] on div "26" at bounding box center [747, 402] width 28 height 25
type input "[DATE]"
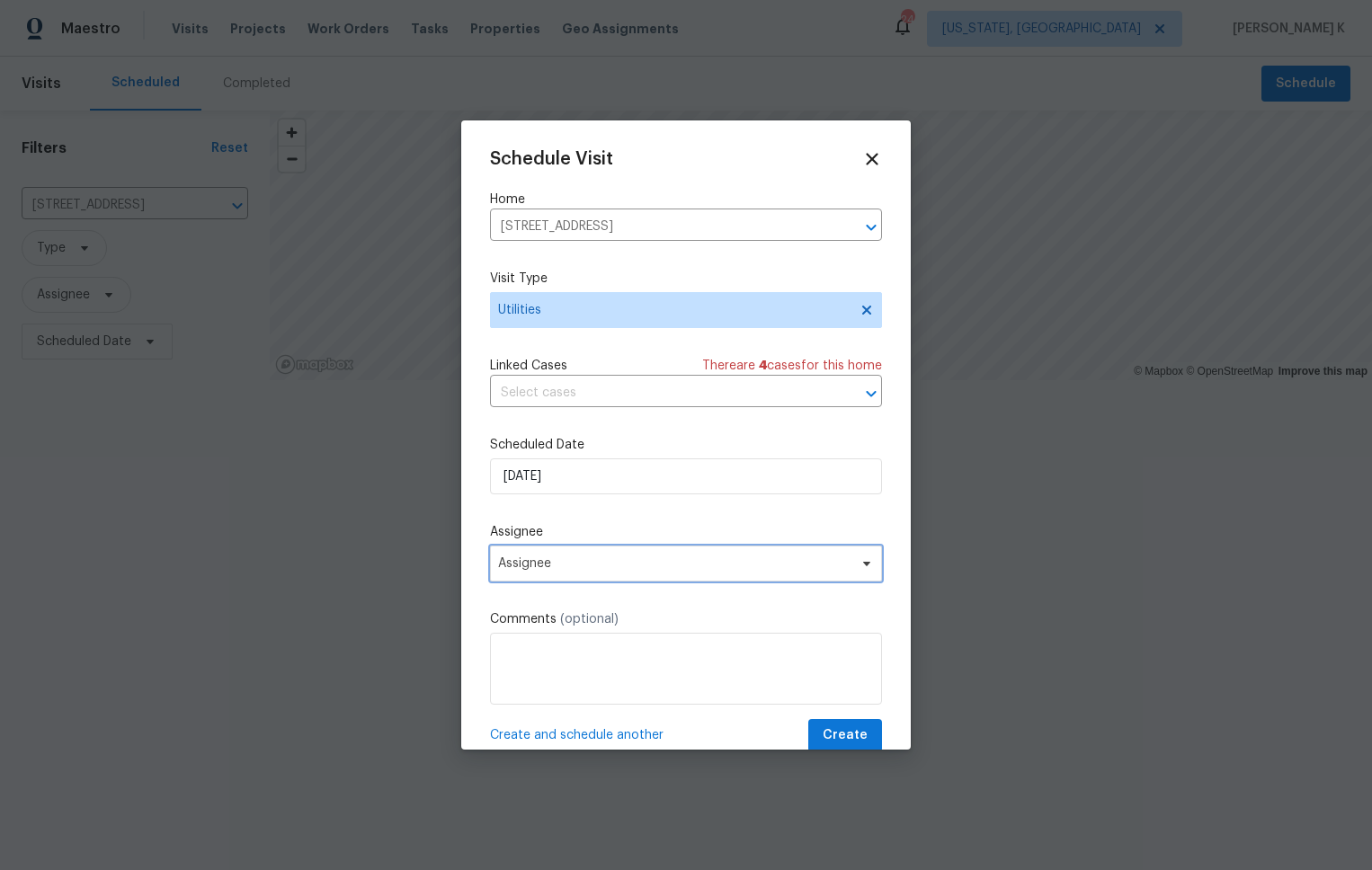
click at [590, 571] on span "Assignee" at bounding box center [674, 563] width 352 height 15
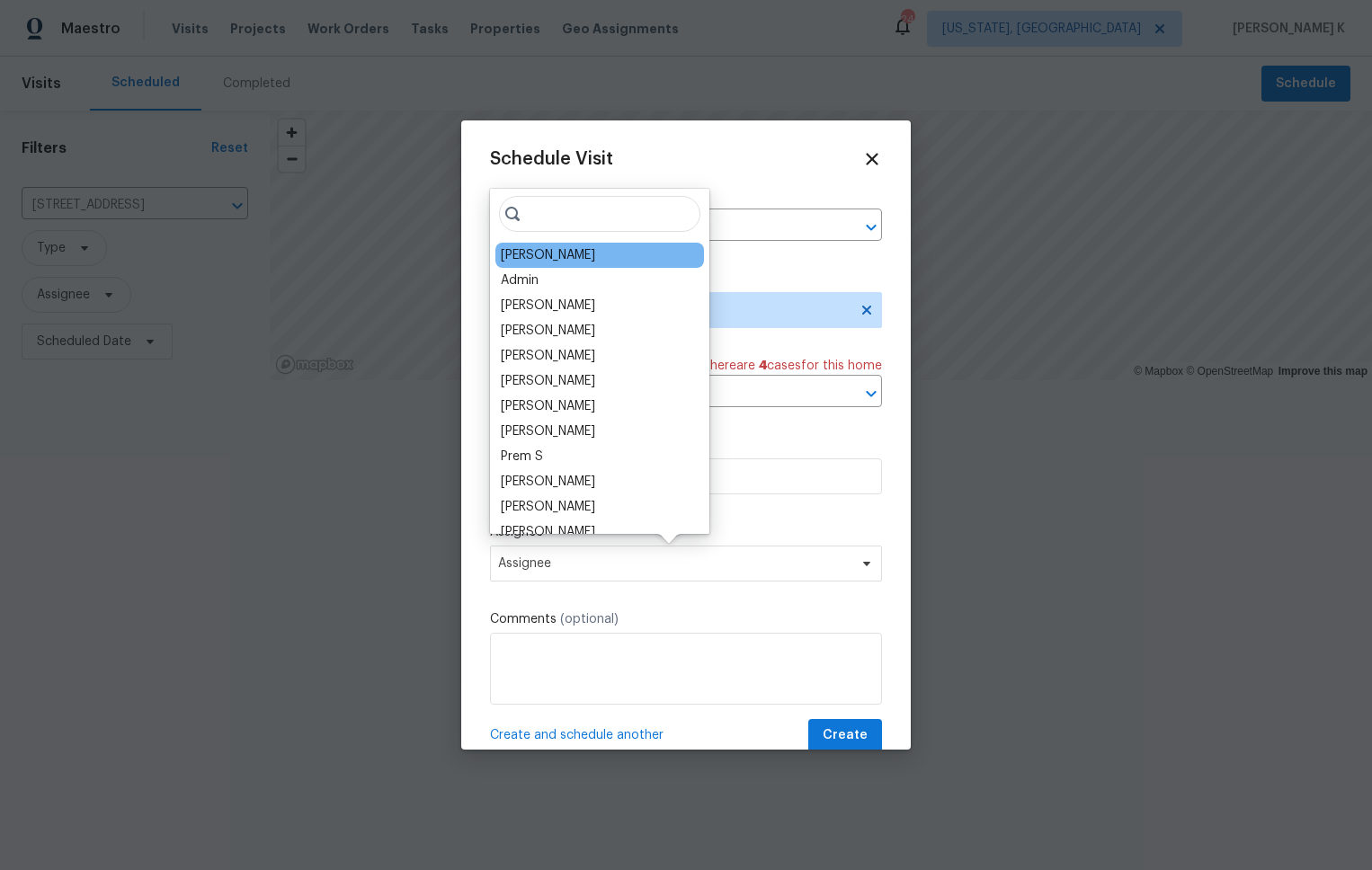
click at [567, 251] on div "[PERSON_NAME]" at bounding box center [548, 255] width 95 height 18
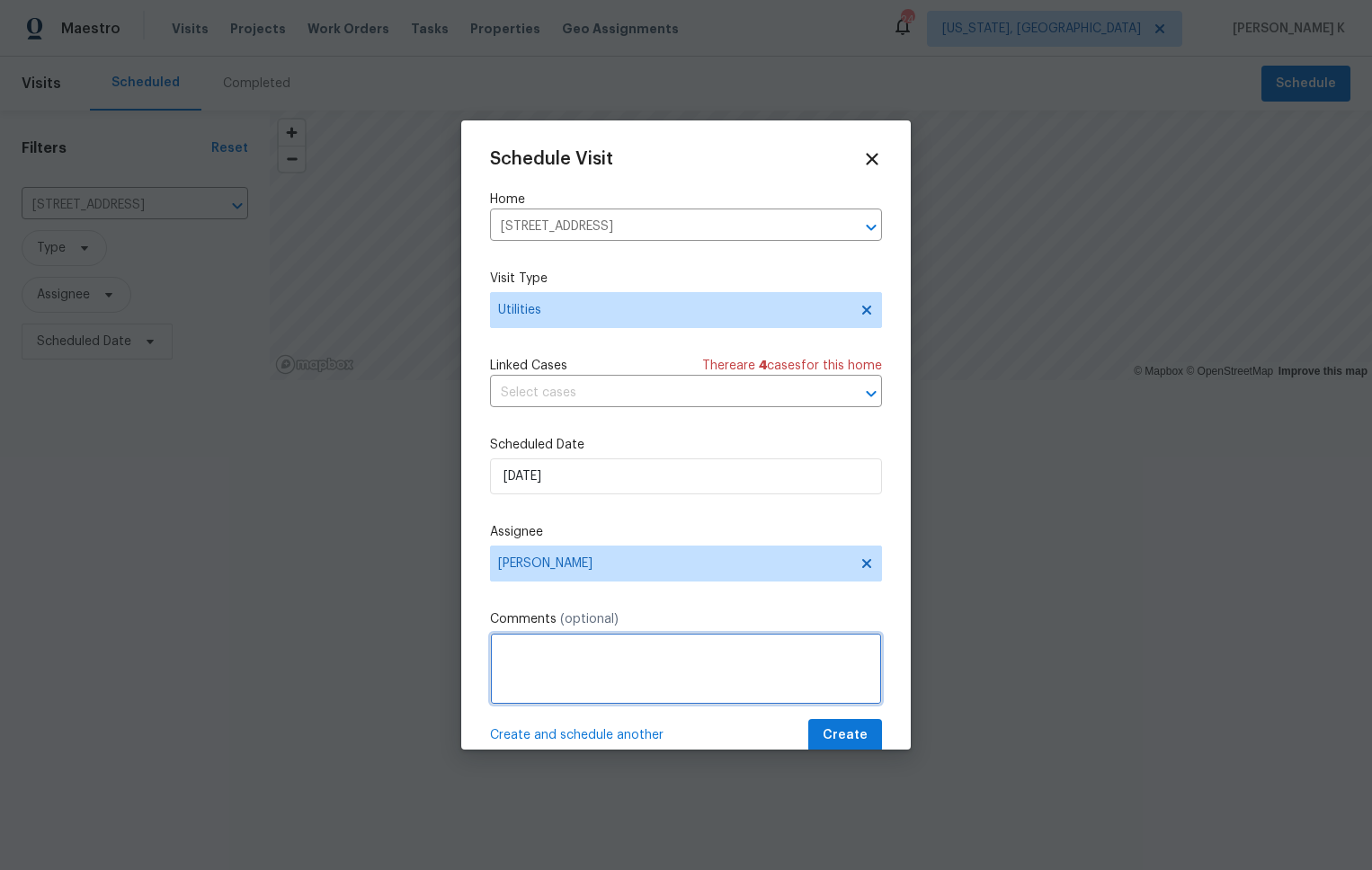
click at [525, 663] on textarea at bounding box center [686, 669] width 392 height 72
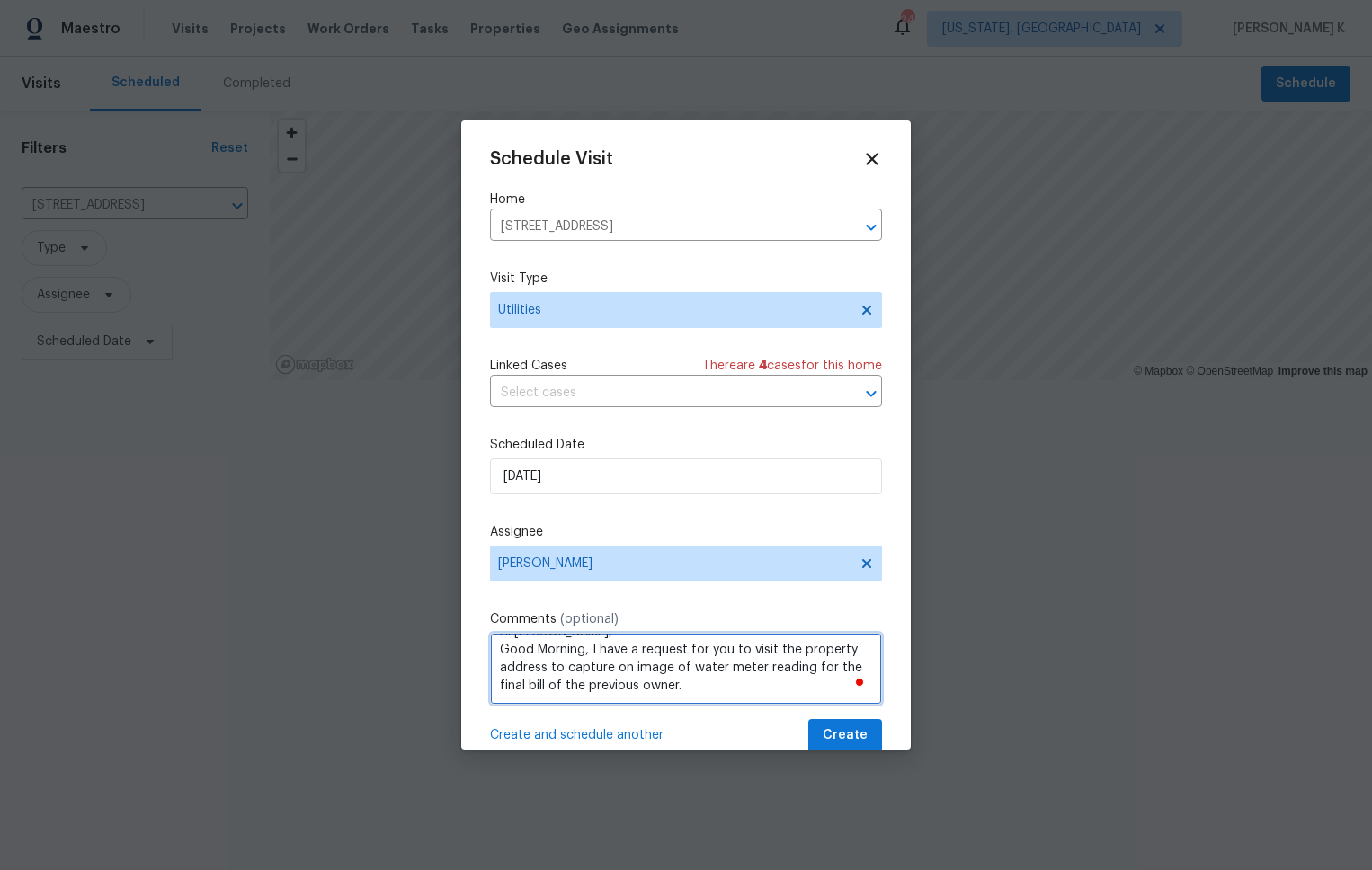
scroll to position [44, 0]
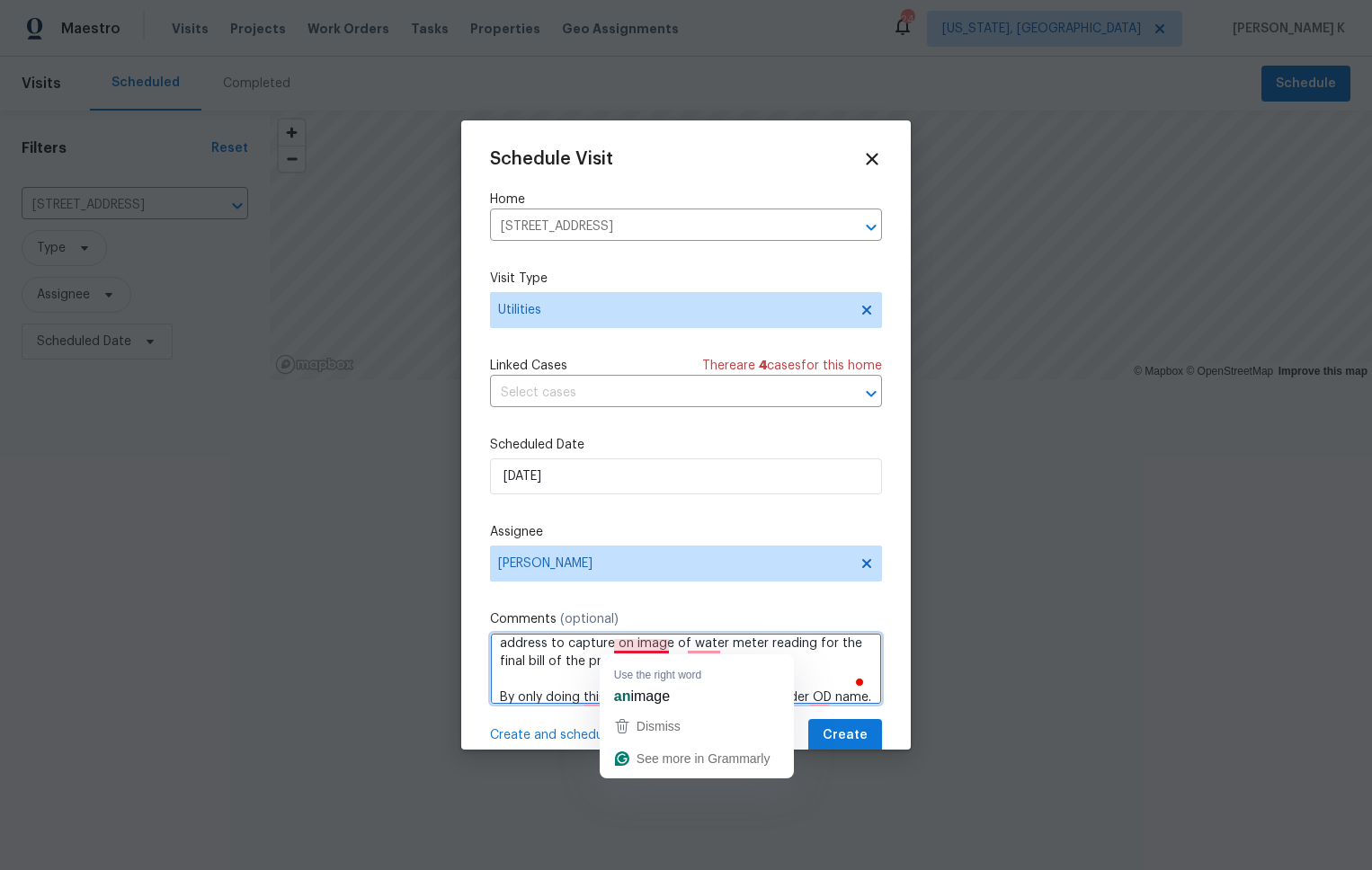
click at [626, 650] on textarea "Hi [PERSON_NAME], Good Morning, I have a request for you to visit the property …" at bounding box center [686, 669] width 392 height 72
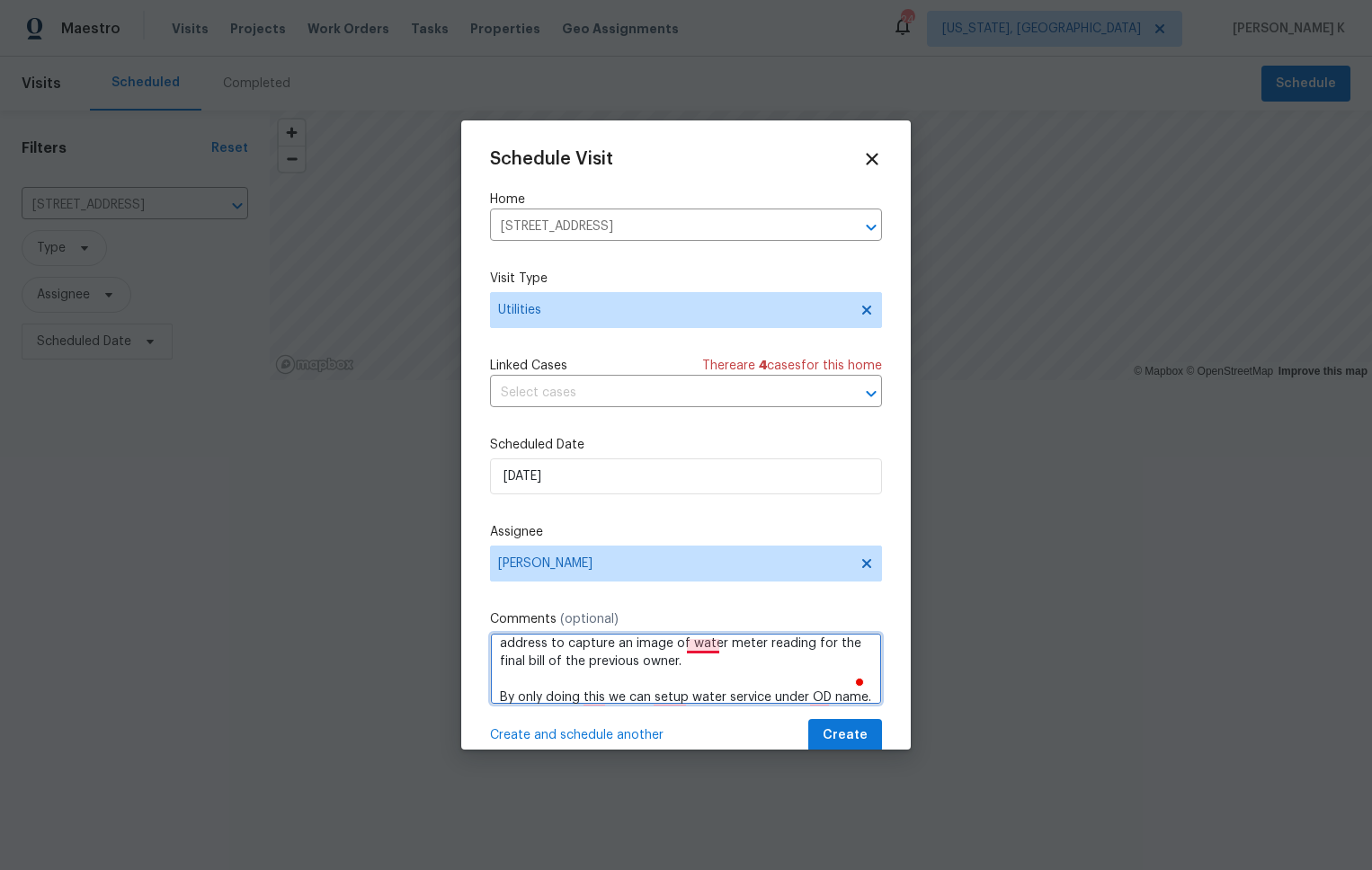
click at [701, 648] on textarea "Hi [PERSON_NAME], Good Morning, I have a request for you to visit the property …" at bounding box center [686, 669] width 392 height 72
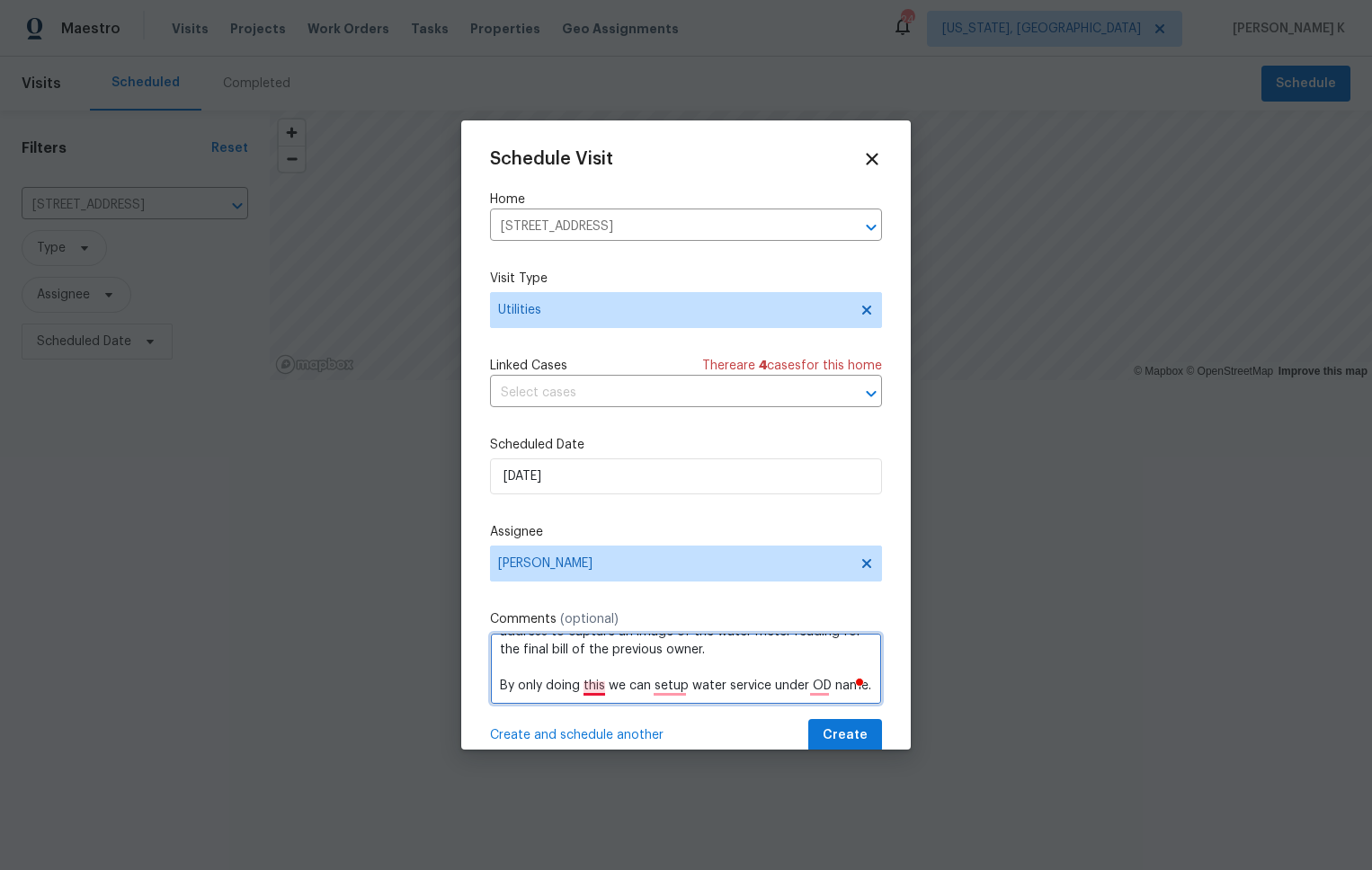
click at [597, 687] on textarea "Hi [PERSON_NAME], Good Morning, I have a request for you to visit the property …" at bounding box center [686, 669] width 392 height 72
click at [670, 683] on textarea "Hi [PERSON_NAME], Good Morning, I have a request for you to visit the property …" at bounding box center [686, 669] width 392 height 72
click at [677, 687] on textarea "Hi [PERSON_NAME], Good Morning, I have a request for you to visit the property …" at bounding box center [686, 669] width 392 height 72
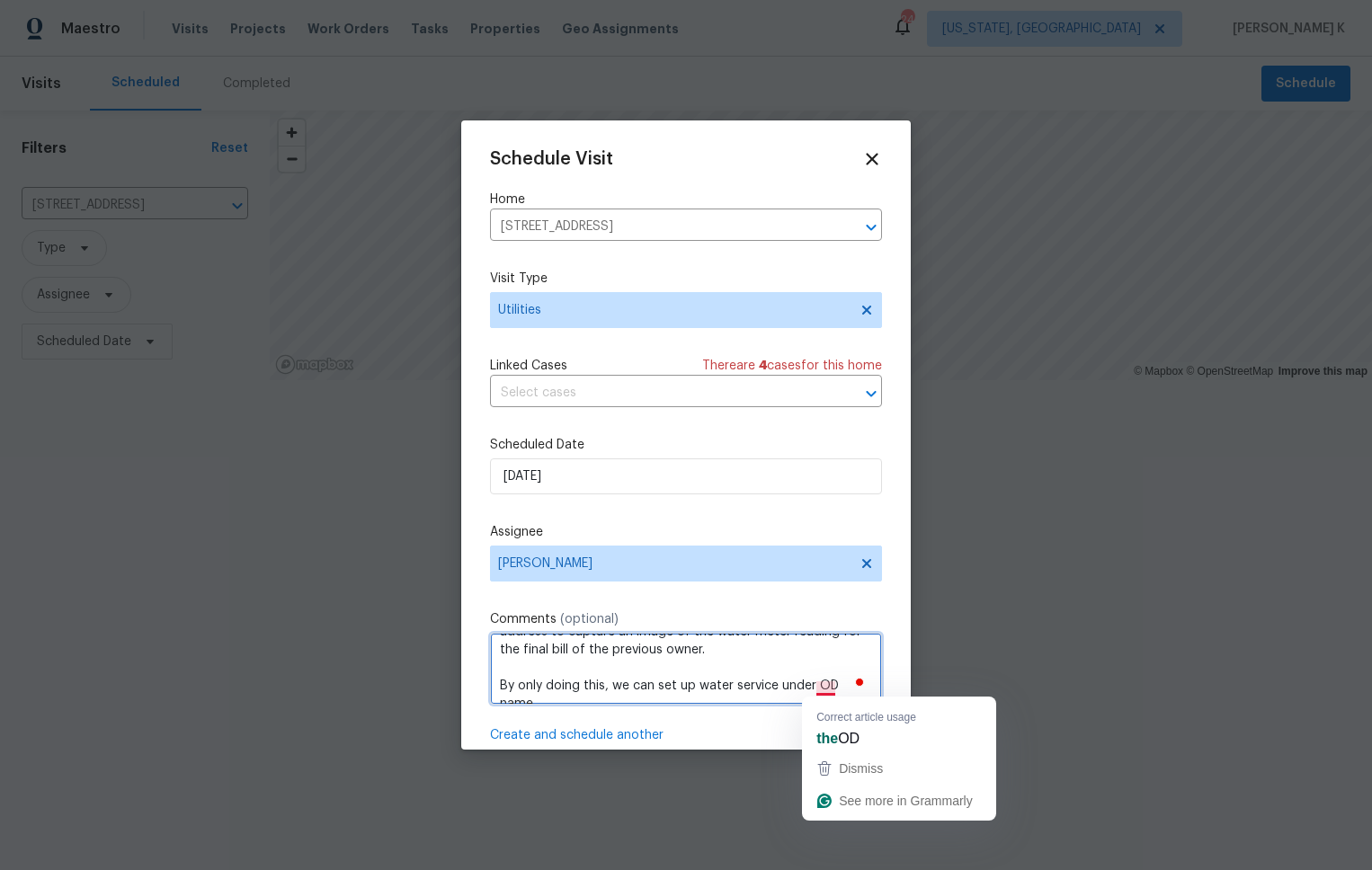
click at [824, 685] on textarea "Hi [PERSON_NAME], Good Morning, I have a request for you to visit the property …" at bounding box center [686, 669] width 392 height 72
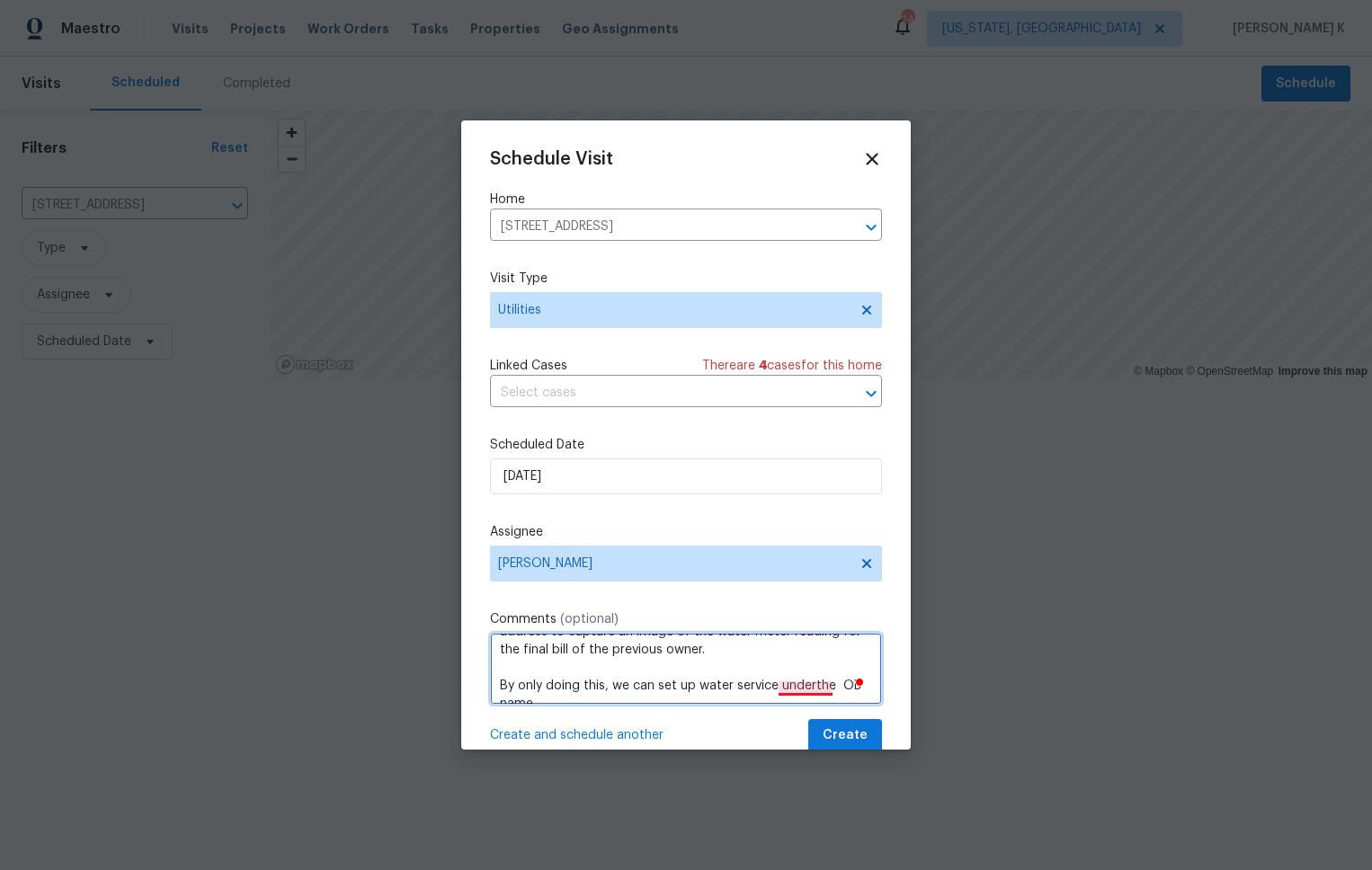
click at [813, 690] on textarea "Hi [PERSON_NAME], Good Morning, I have a request for you to visit the property …" at bounding box center [686, 669] width 392 height 72
click at [625, 683] on textarea "Hi [PERSON_NAME], Good Morning, I have a request for you to visit the property …" at bounding box center [686, 669] width 392 height 72
click at [715, 689] on textarea "Hi [PERSON_NAME], Good Morning, I have a request for you to visit the property …" at bounding box center [686, 669] width 392 height 72
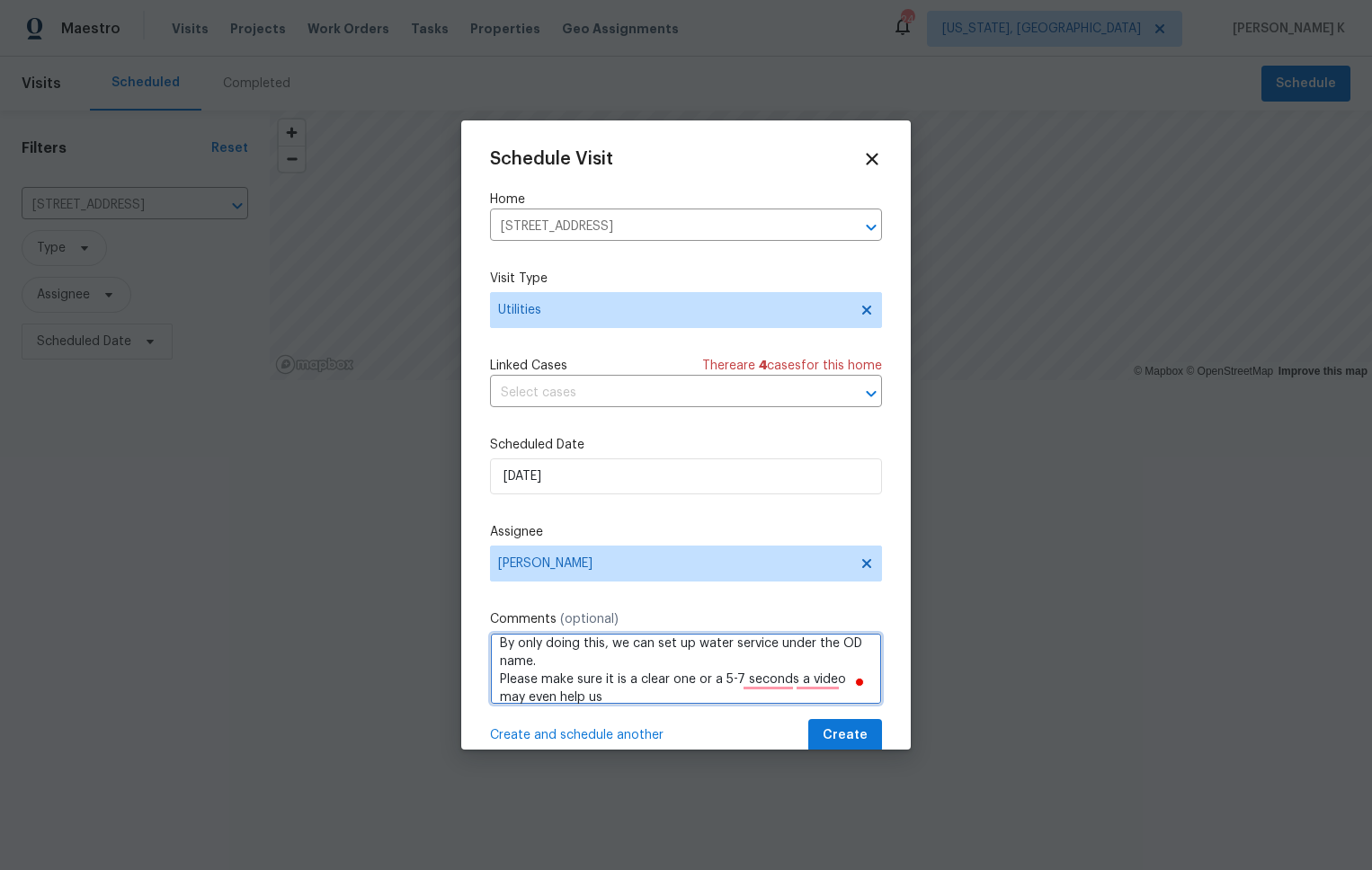
click at [777, 687] on textarea "Hi [PERSON_NAME], Good Morning, I have a request for you to visit the property …" at bounding box center [686, 669] width 392 height 72
click at [703, 679] on textarea "Hi [PERSON_NAME], Good Morning, I have a request for you to visit the property …" at bounding box center [686, 669] width 392 height 72
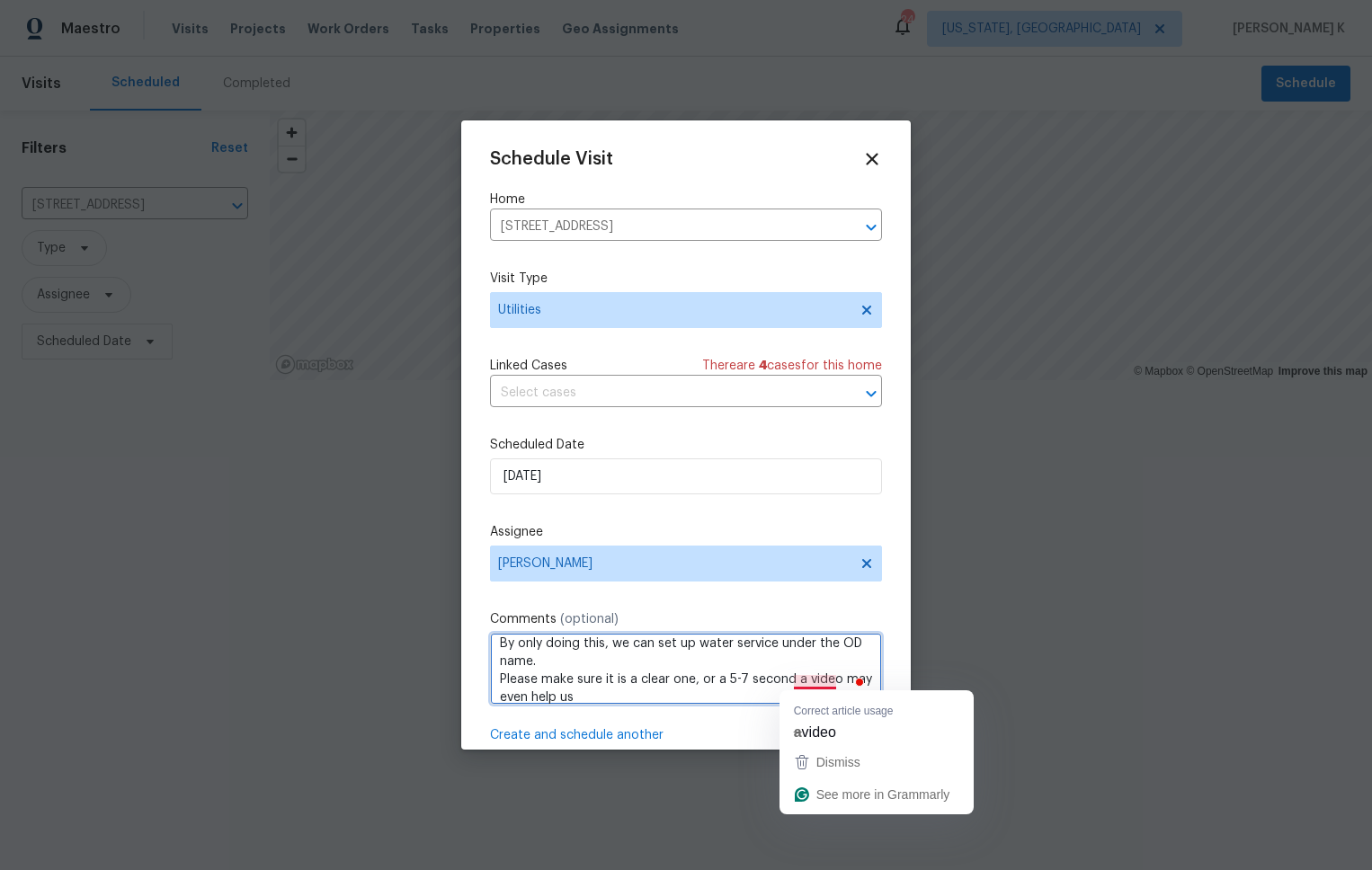
click at [805, 683] on textarea "Hi [PERSON_NAME], Good Morning, I have a request for you to visit the property …" at bounding box center [686, 669] width 392 height 72
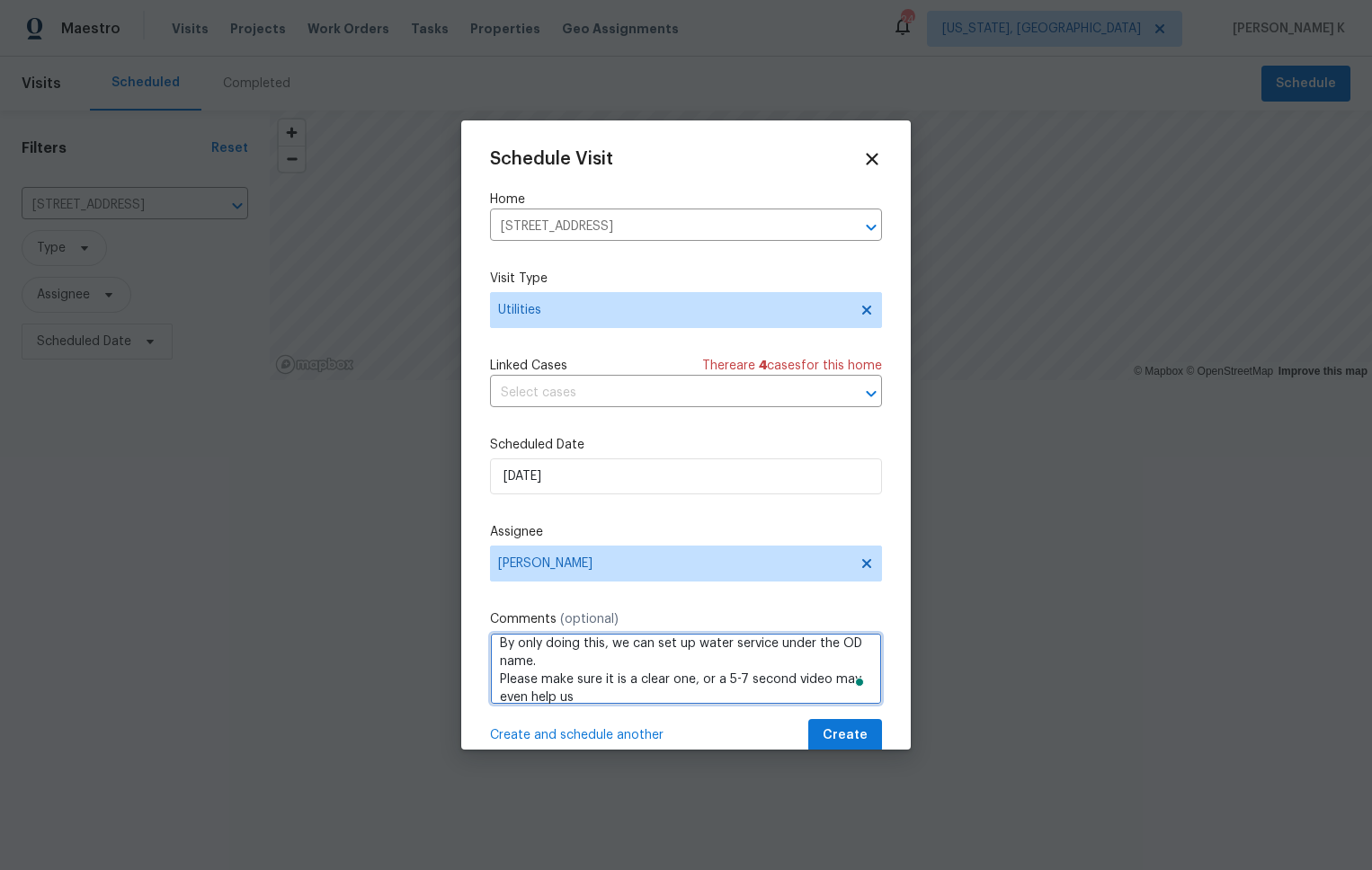
type textarea "Hi [PERSON_NAME], Good Morning, I have a request for you to visit the property …"
click at [831, 742] on span "Create" at bounding box center [845, 735] width 45 height 22
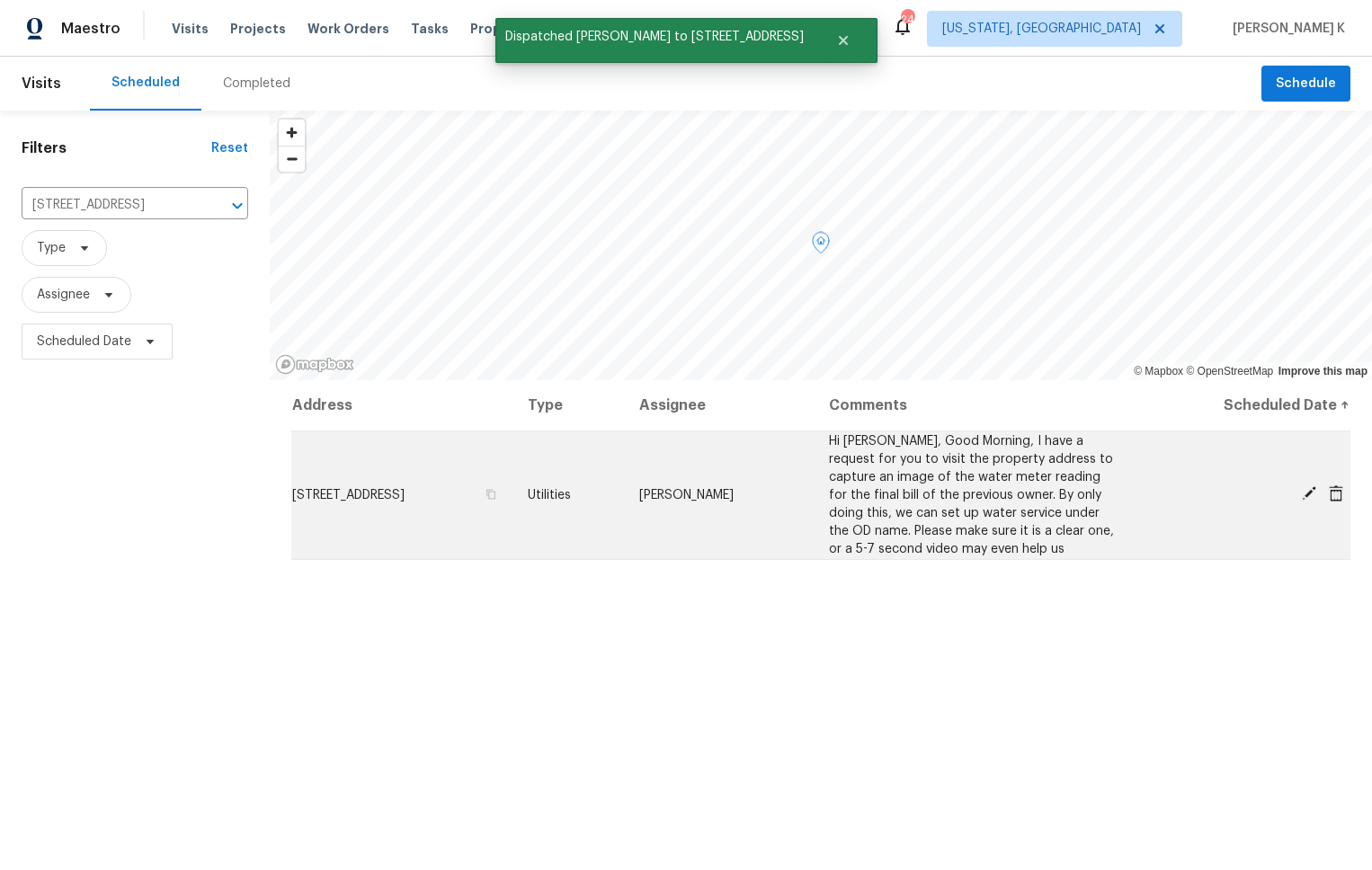
click at [800, 486] on td "[PERSON_NAME]" at bounding box center [720, 495] width 191 height 129
